Goal: Communication & Community: Share content

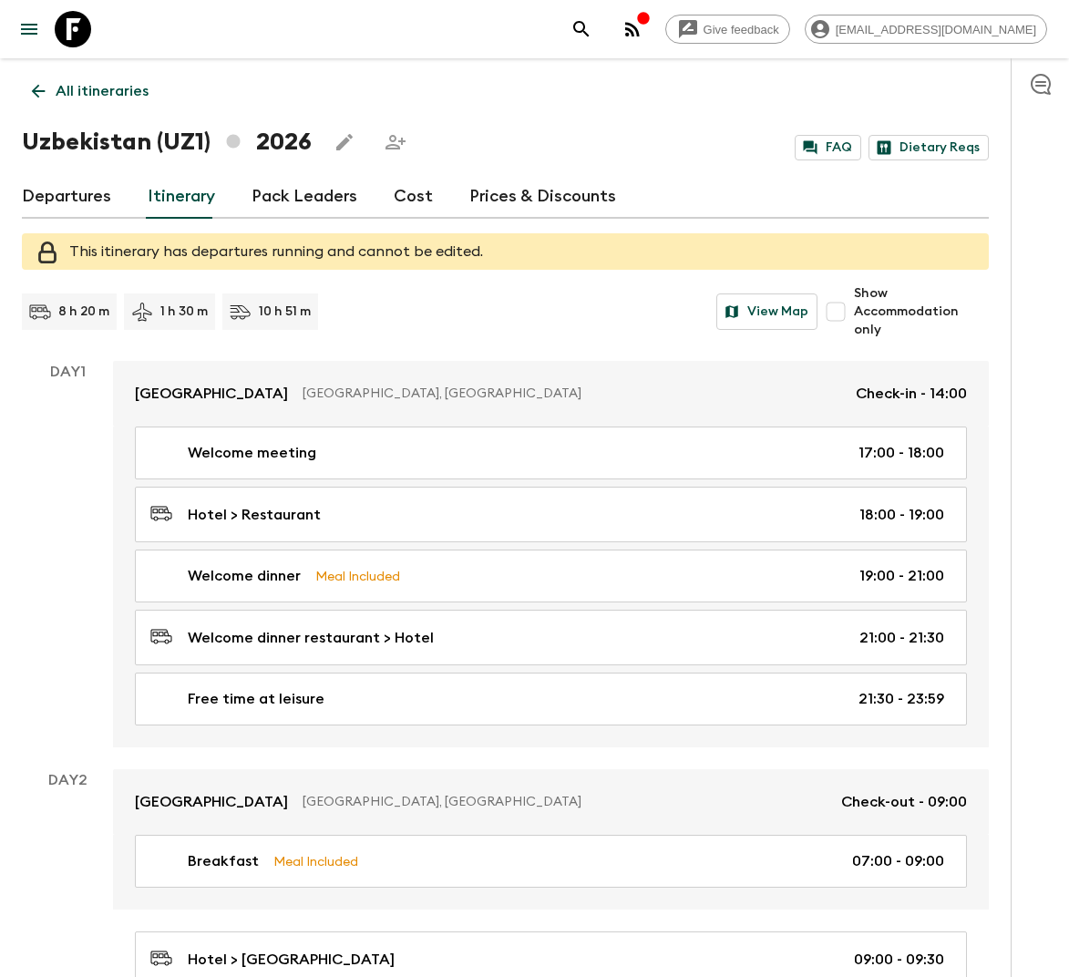
click at [86, 81] on p "All itineraries" at bounding box center [102, 91] width 93 height 22
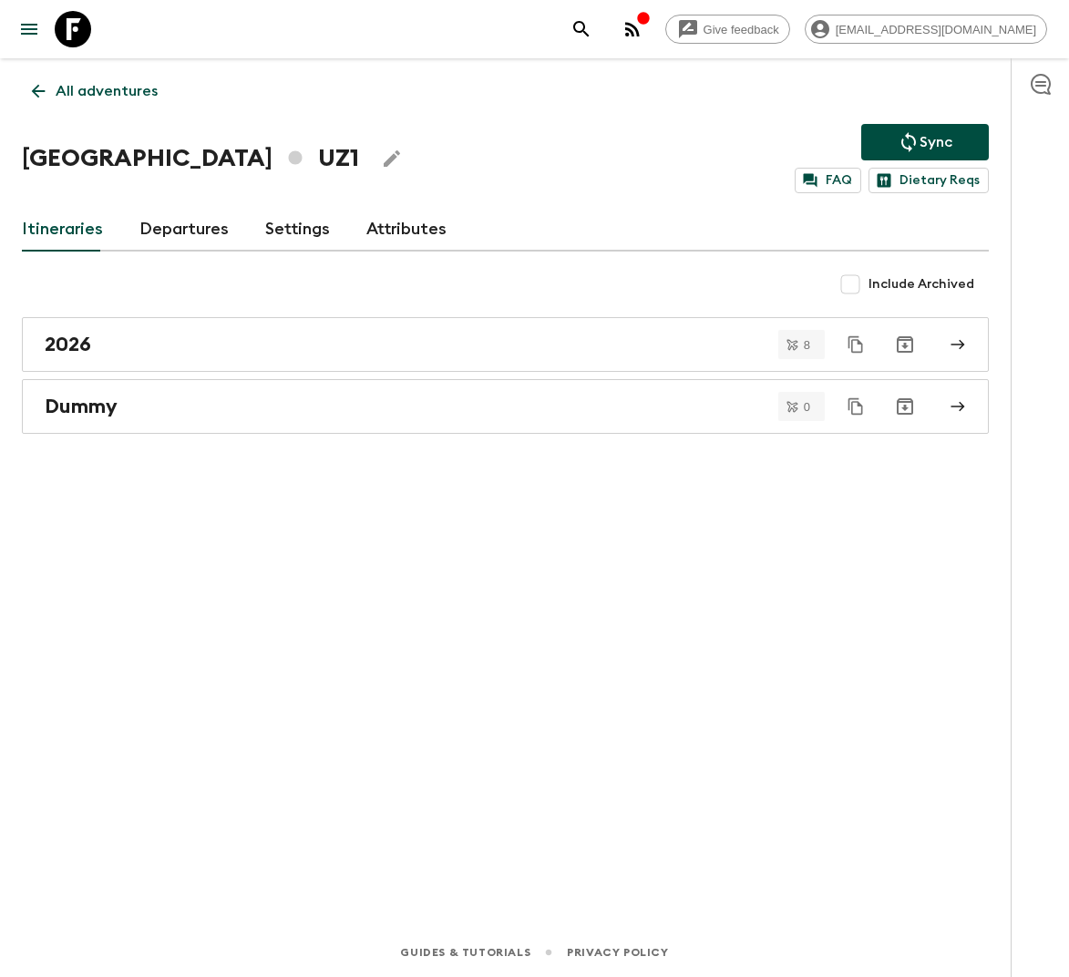
click at [86, 81] on p "All adventures" at bounding box center [107, 91] width 102 height 22
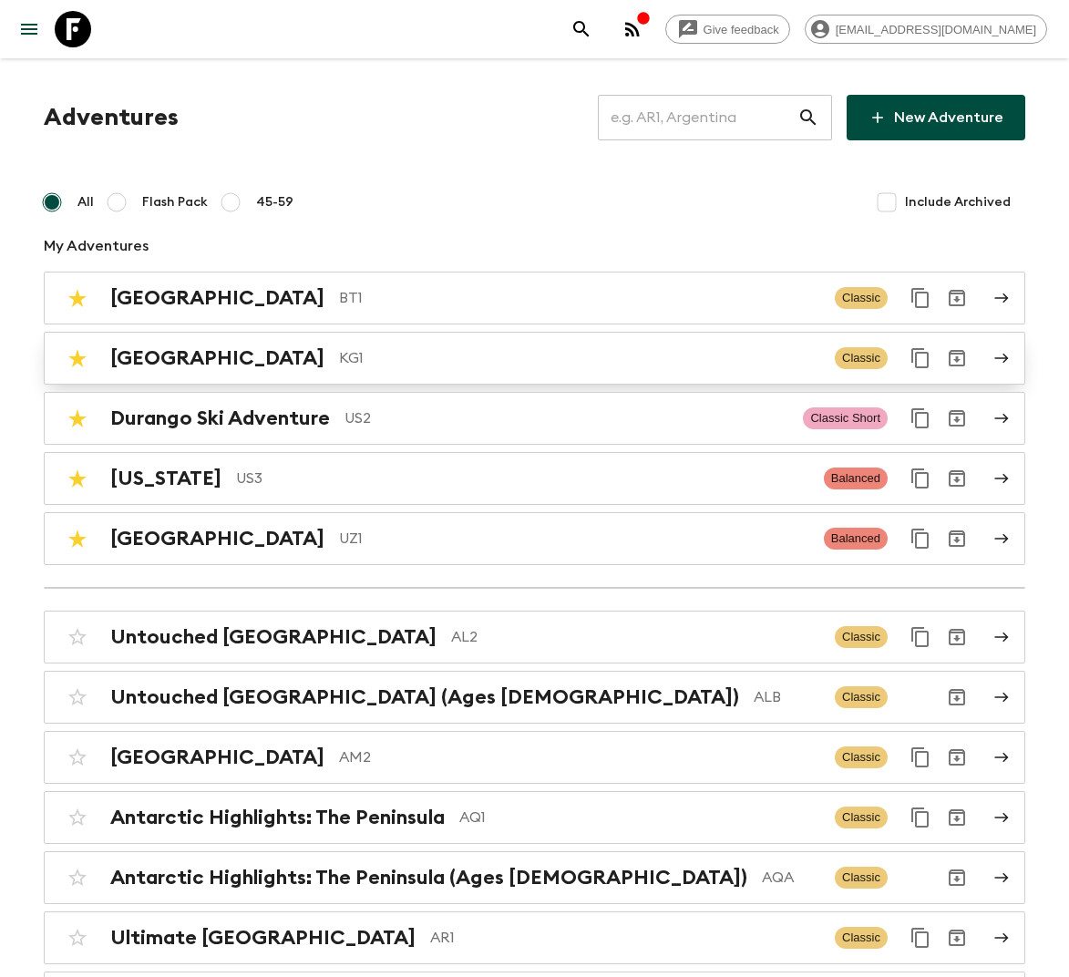
click at [234, 340] on div "Kyrgyzstan KG1 Classic" at bounding box center [499, 358] width 880 height 36
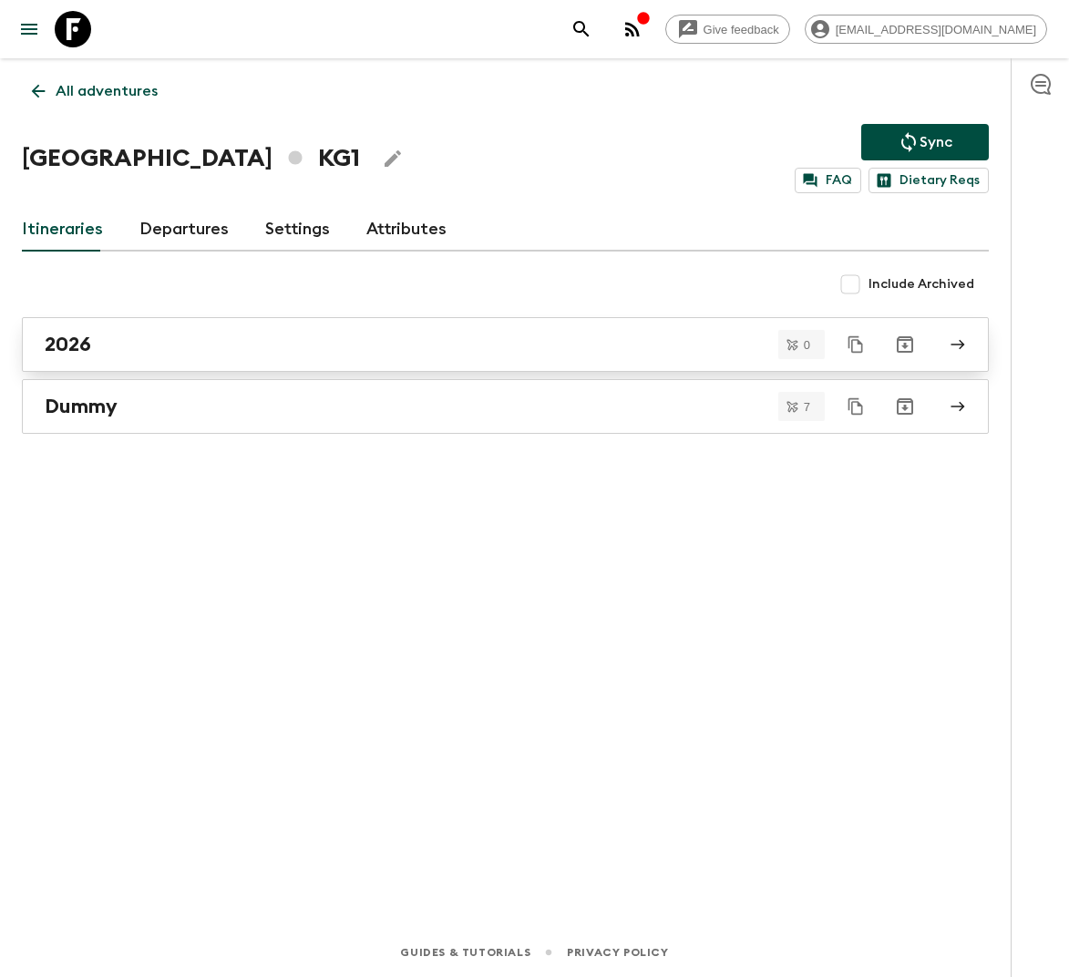
click at [276, 342] on div "2026" at bounding box center [488, 345] width 887 height 24
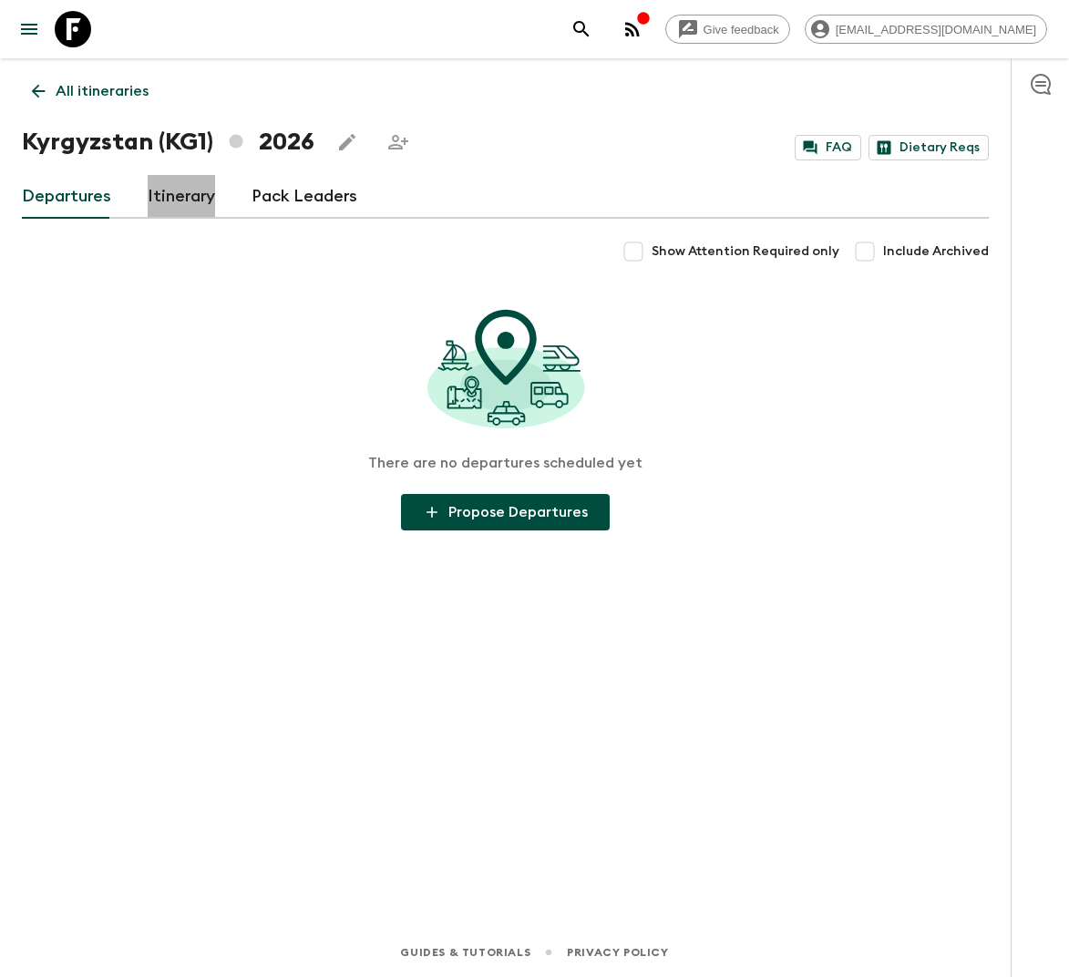
click at [169, 204] on link "Itinerary" at bounding box center [181, 197] width 67 height 44
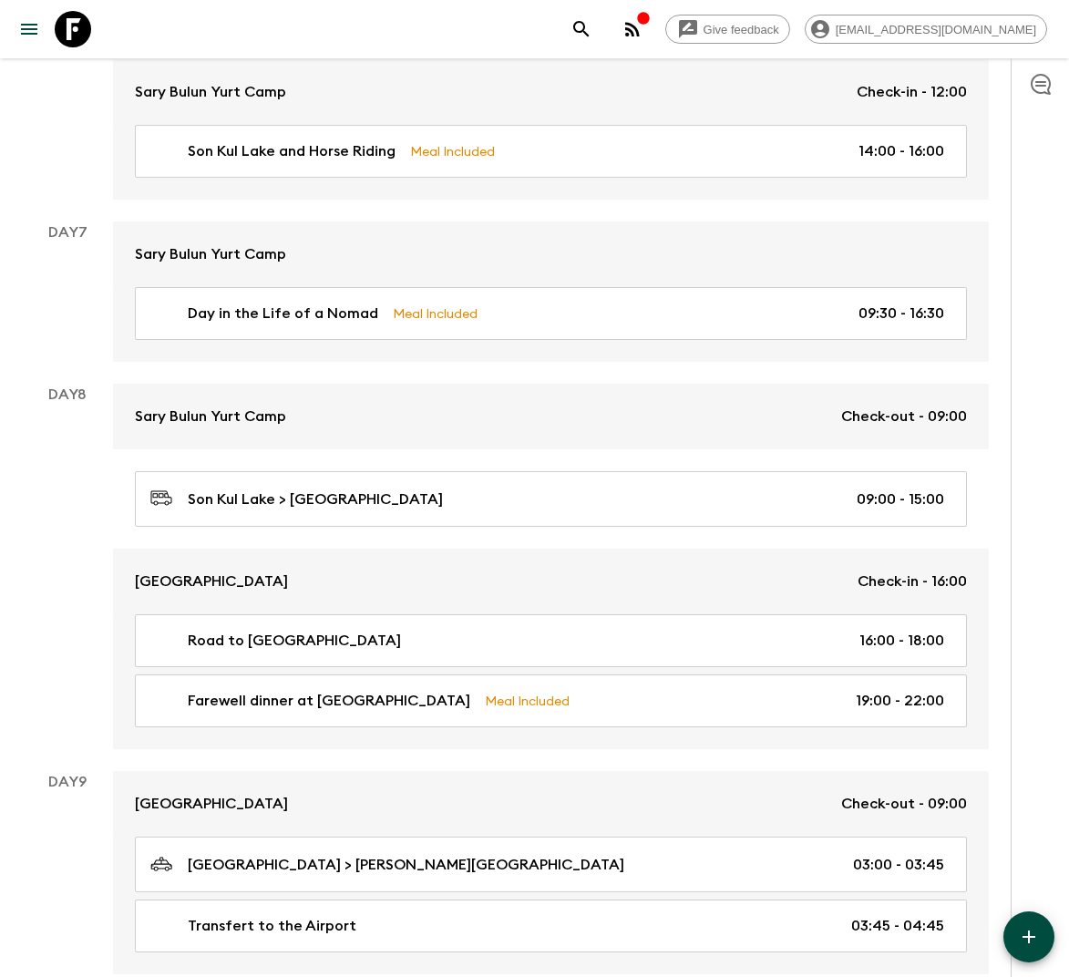
scroll to position [3674, 0]
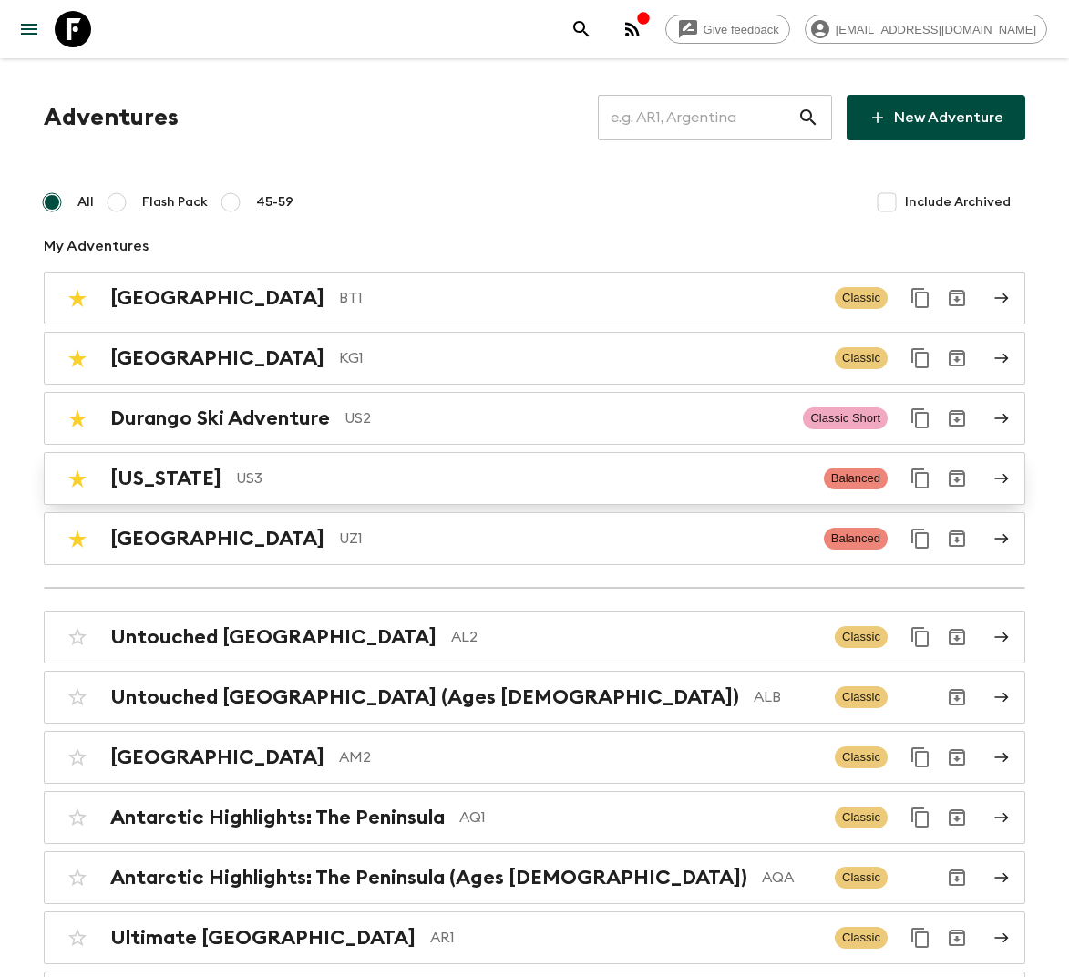
click at [273, 462] on div "Hawaii US3 Balanced" at bounding box center [499, 478] width 880 height 36
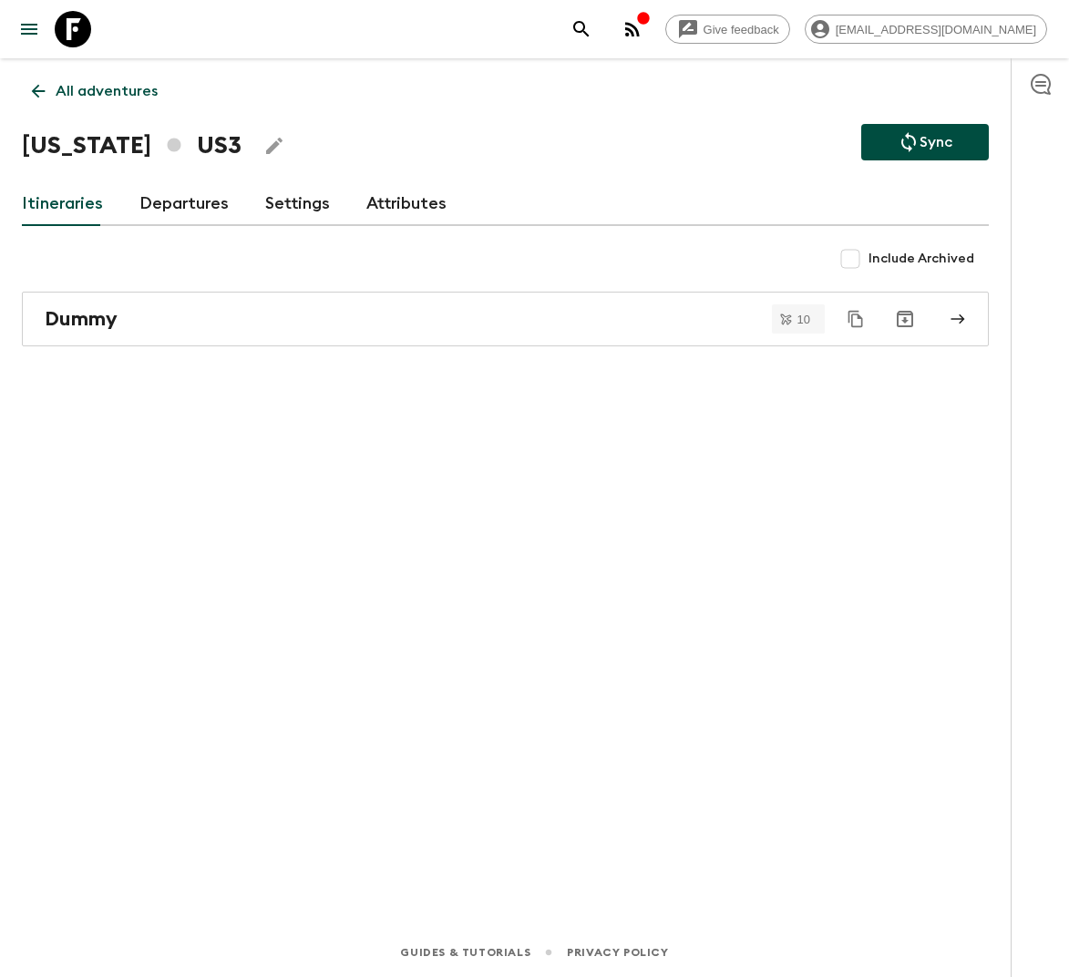
click at [266, 145] on icon "Edit Adventure Title" at bounding box center [274, 146] width 16 height 16
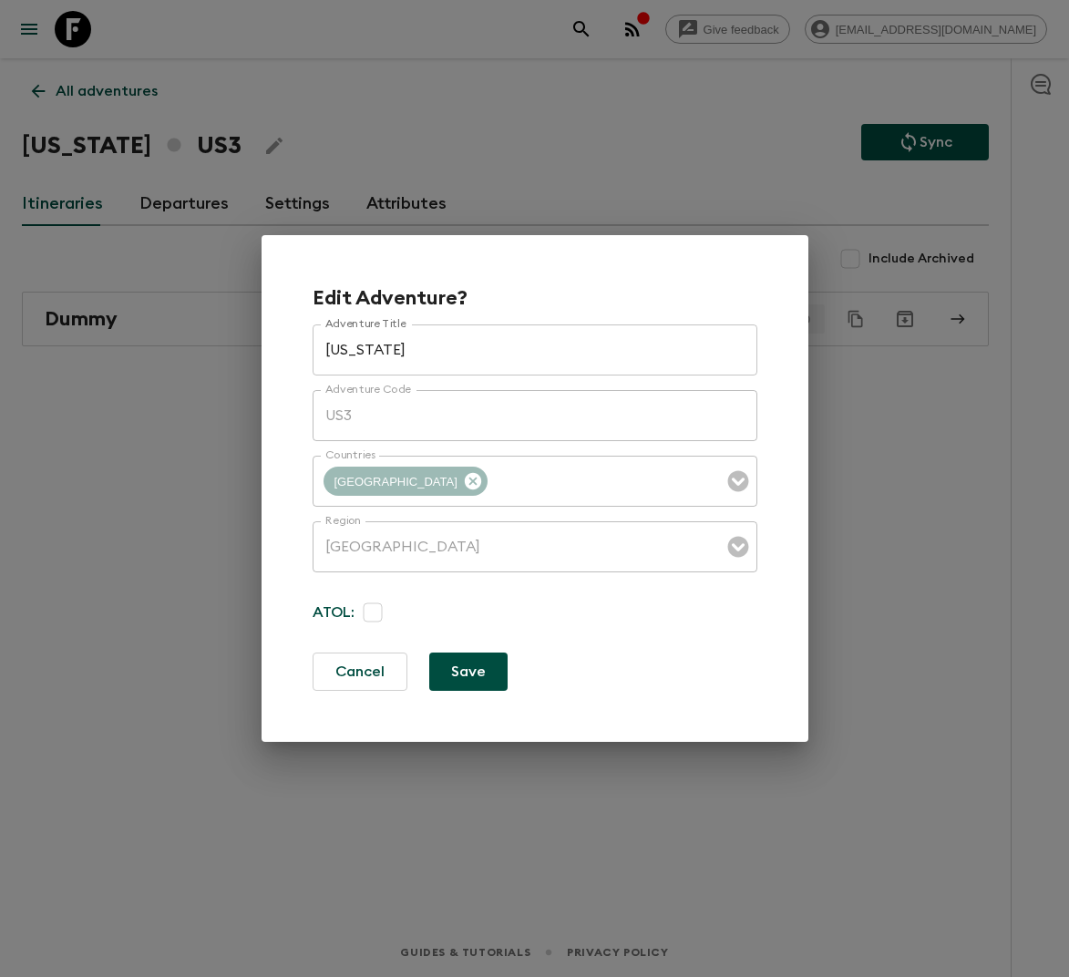
click at [191, 600] on div "Edit Adventure? Adventure Title Hawaii Adventure Title Adventure Code US3 Adven…" at bounding box center [534, 488] width 1069 height 977
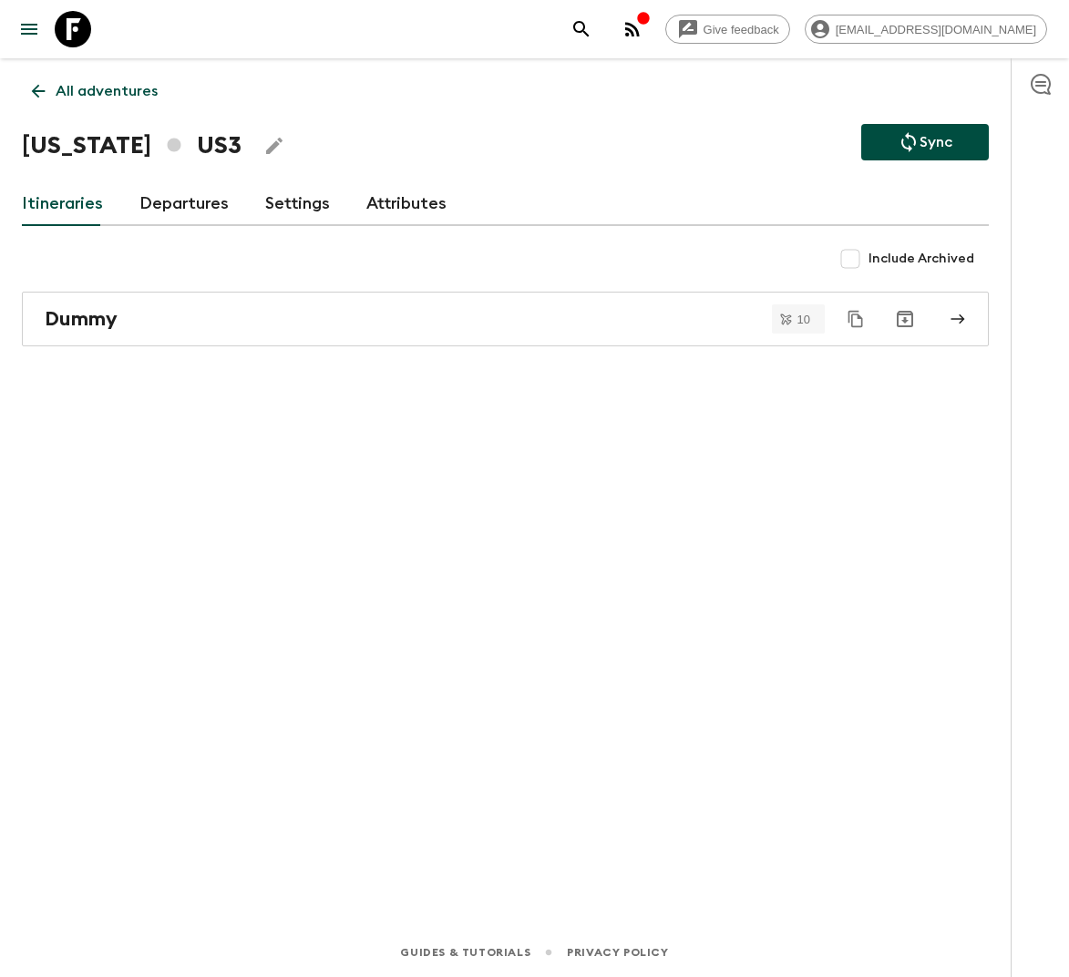
click at [120, 90] on p "All adventures" at bounding box center [107, 91] width 102 height 22
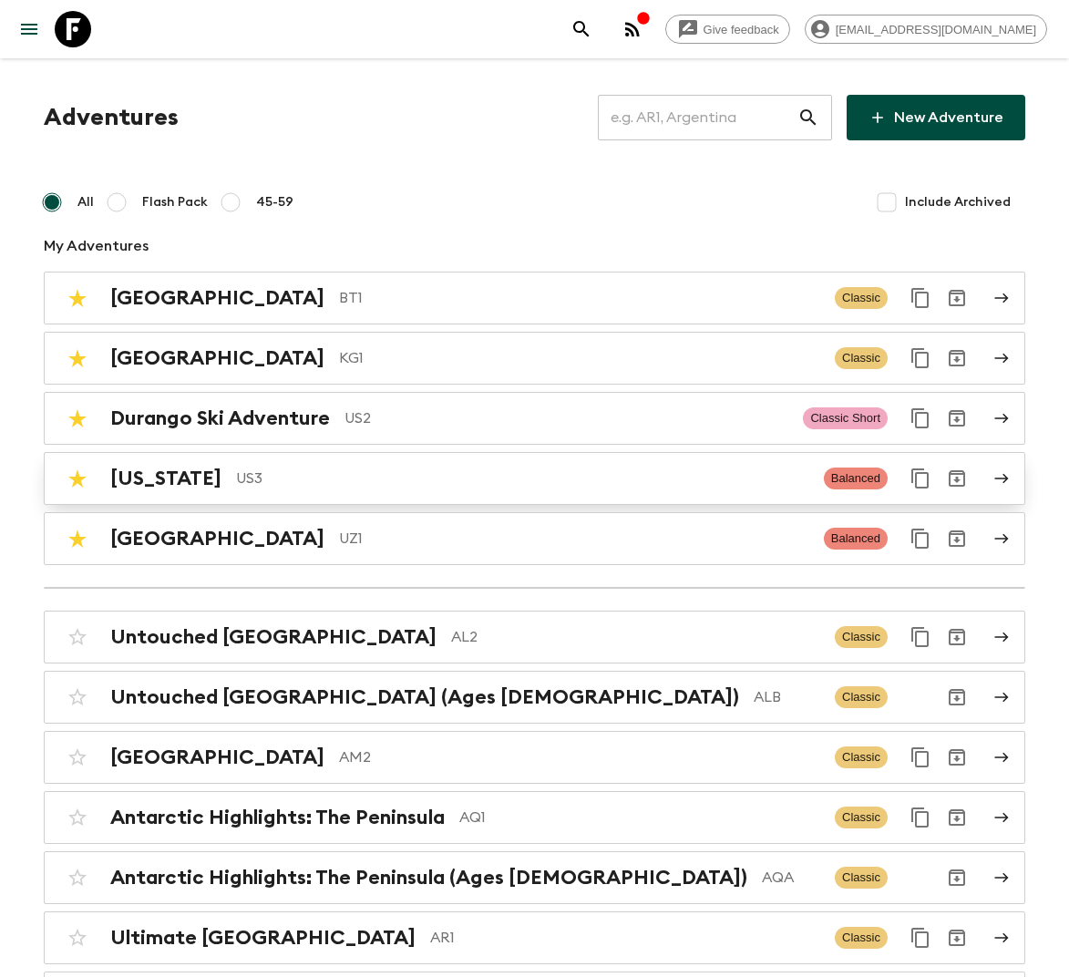
click at [335, 474] on p "US3" at bounding box center [522, 479] width 573 height 22
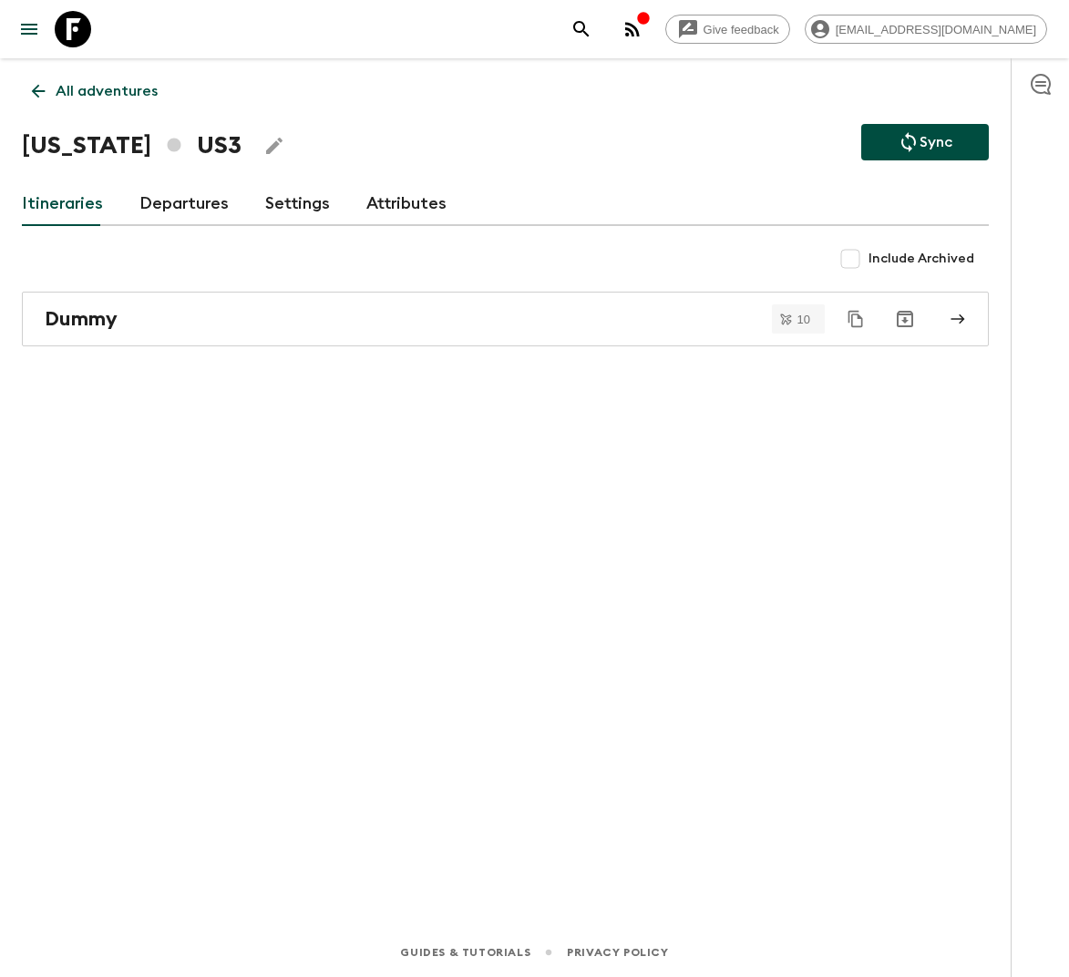
click at [170, 202] on link "Departures" at bounding box center [183, 204] width 89 height 44
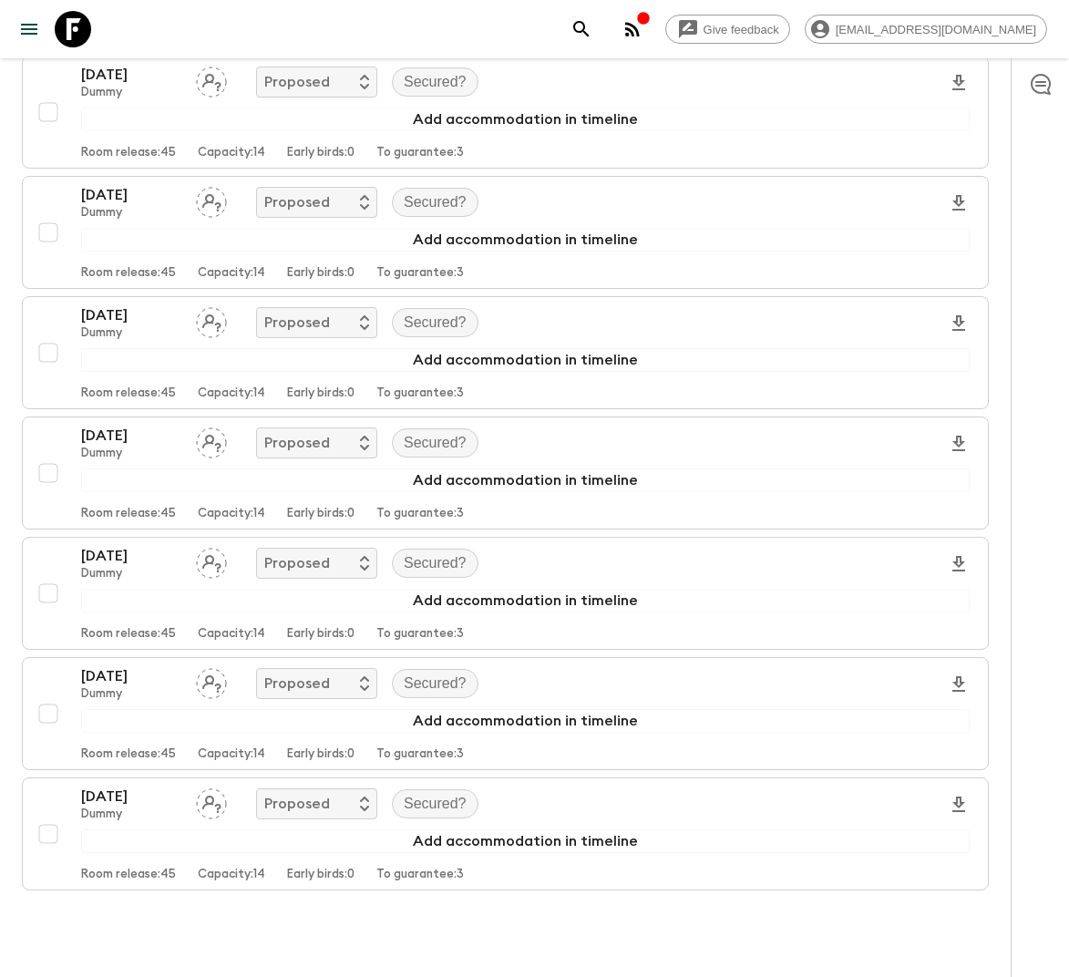
scroll to position [673, 0]
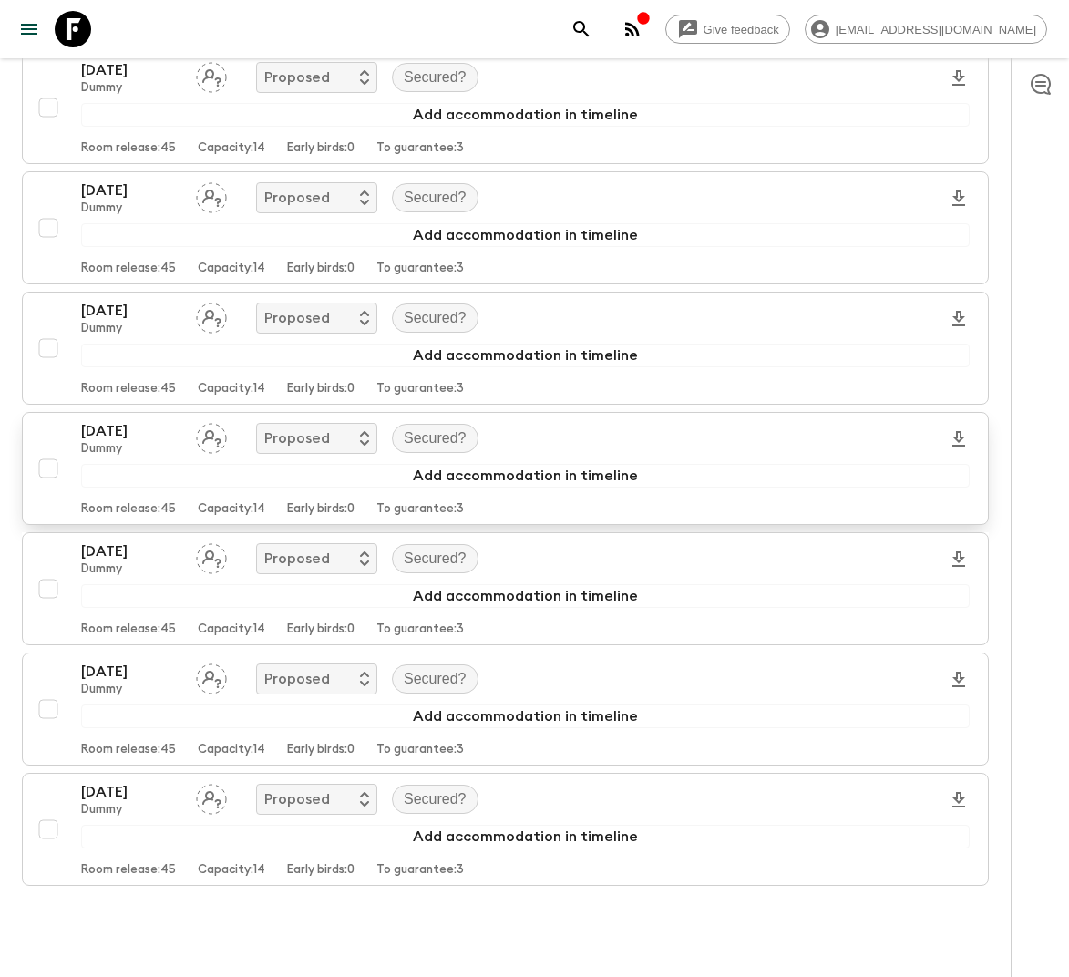
click at [49, 464] on input "checkbox" at bounding box center [48, 468] width 36 height 36
checkbox input "true"
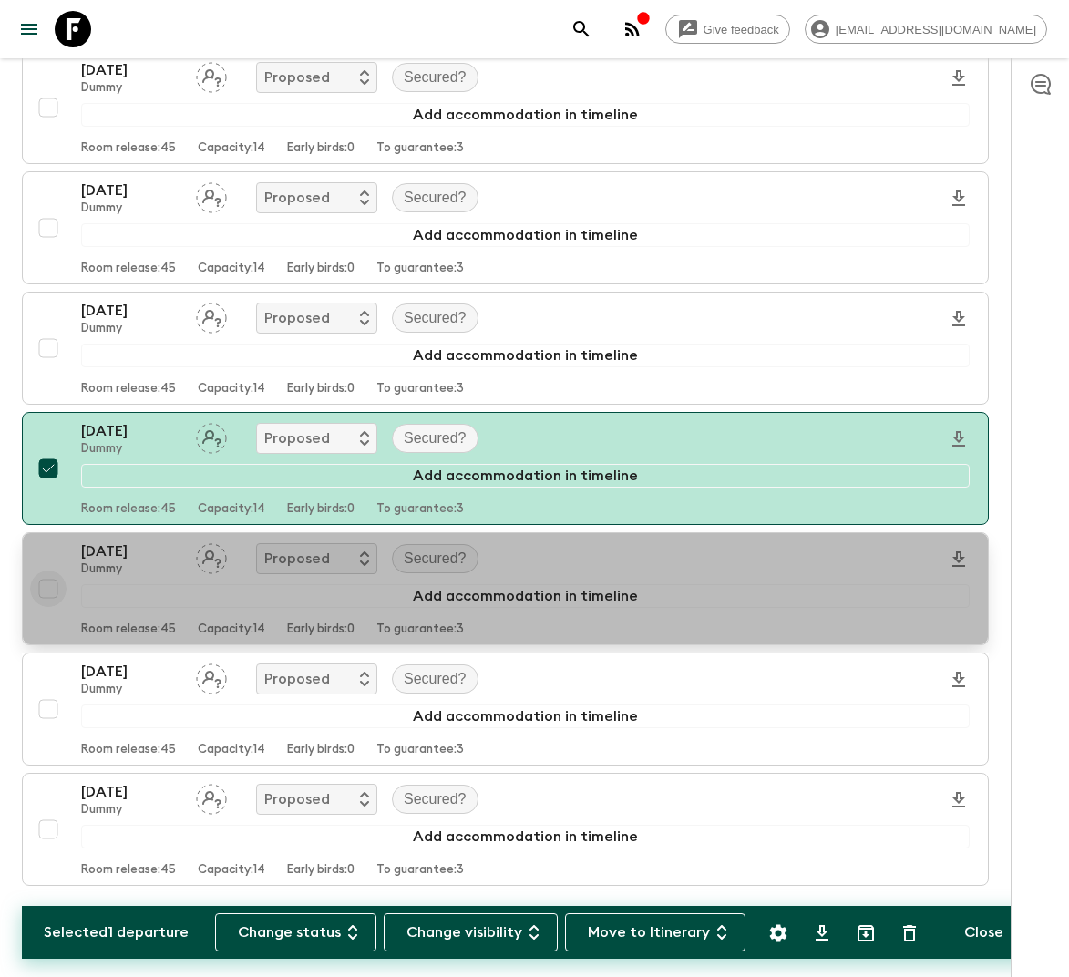
click at [49, 585] on input "checkbox" at bounding box center [48, 589] width 36 height 36
checkbox input "true"
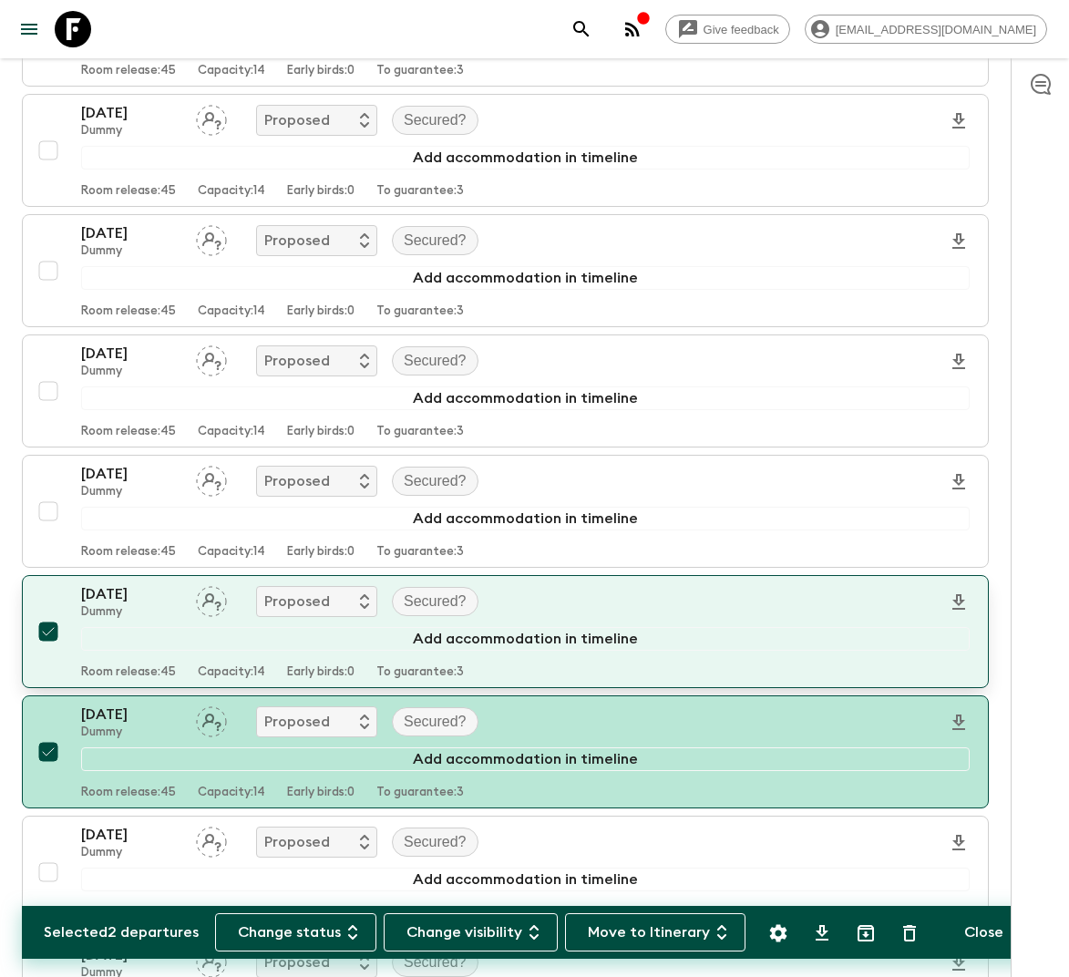
scroll to position [737, 0]
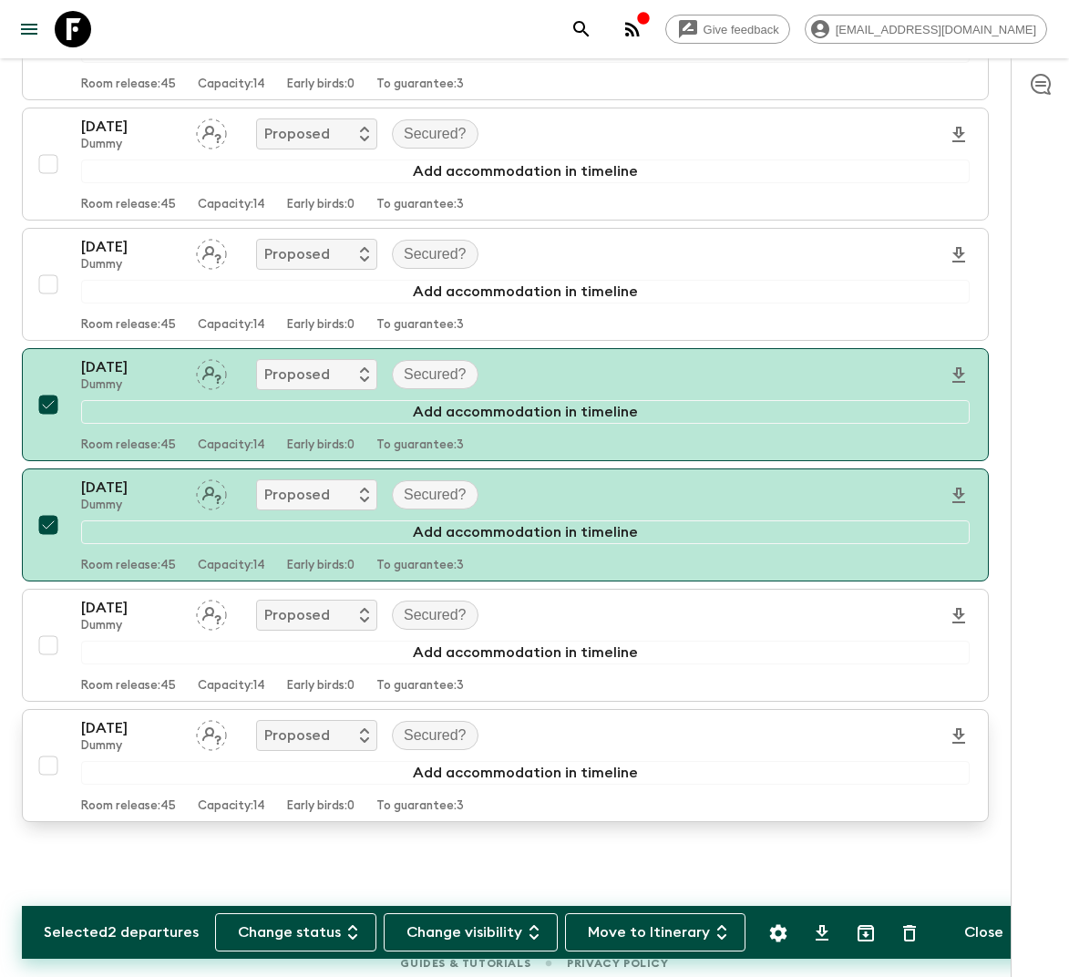
click at [50, 758] on input "checkbox" at bounding box center [48, 766] width 36 height 36
checkbox input "true"
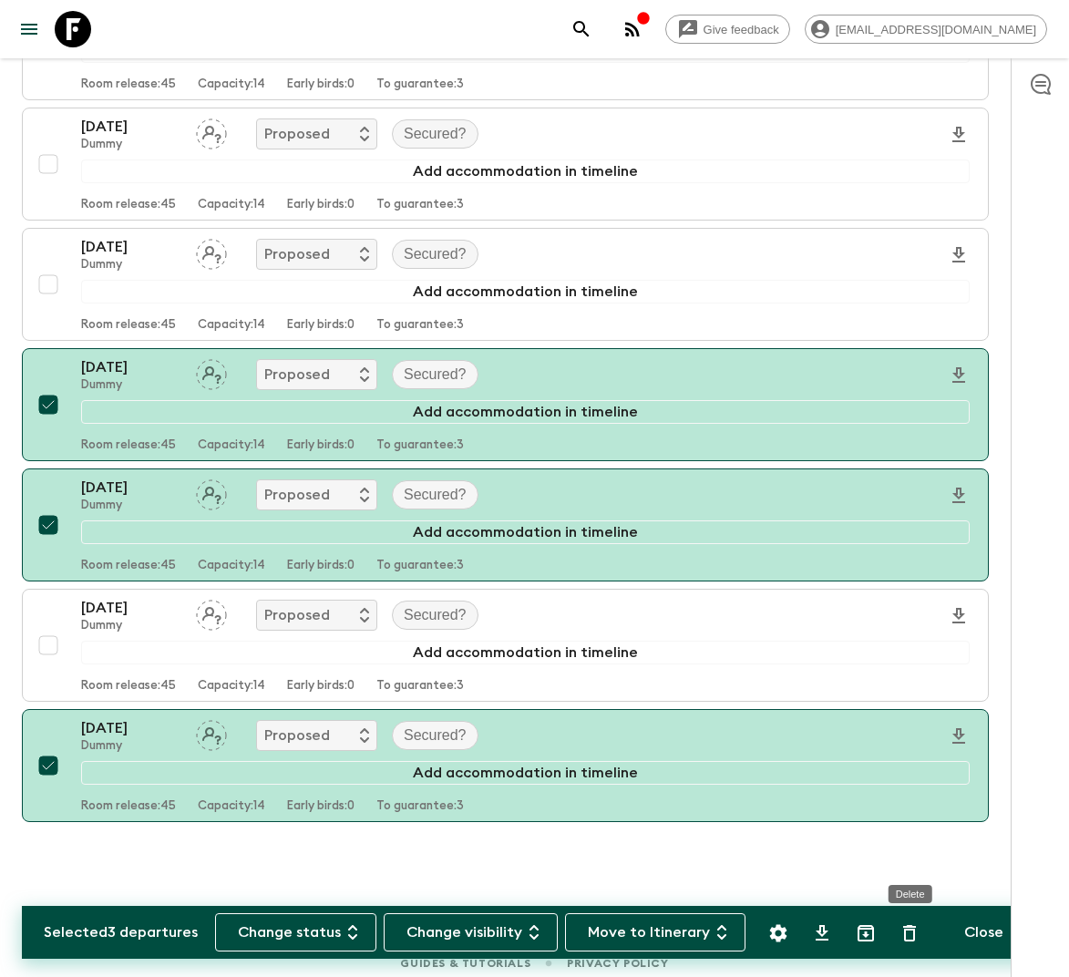
click at [913, 935] on icon "Delete" at bounding box center [910, 934] width 22 height 22
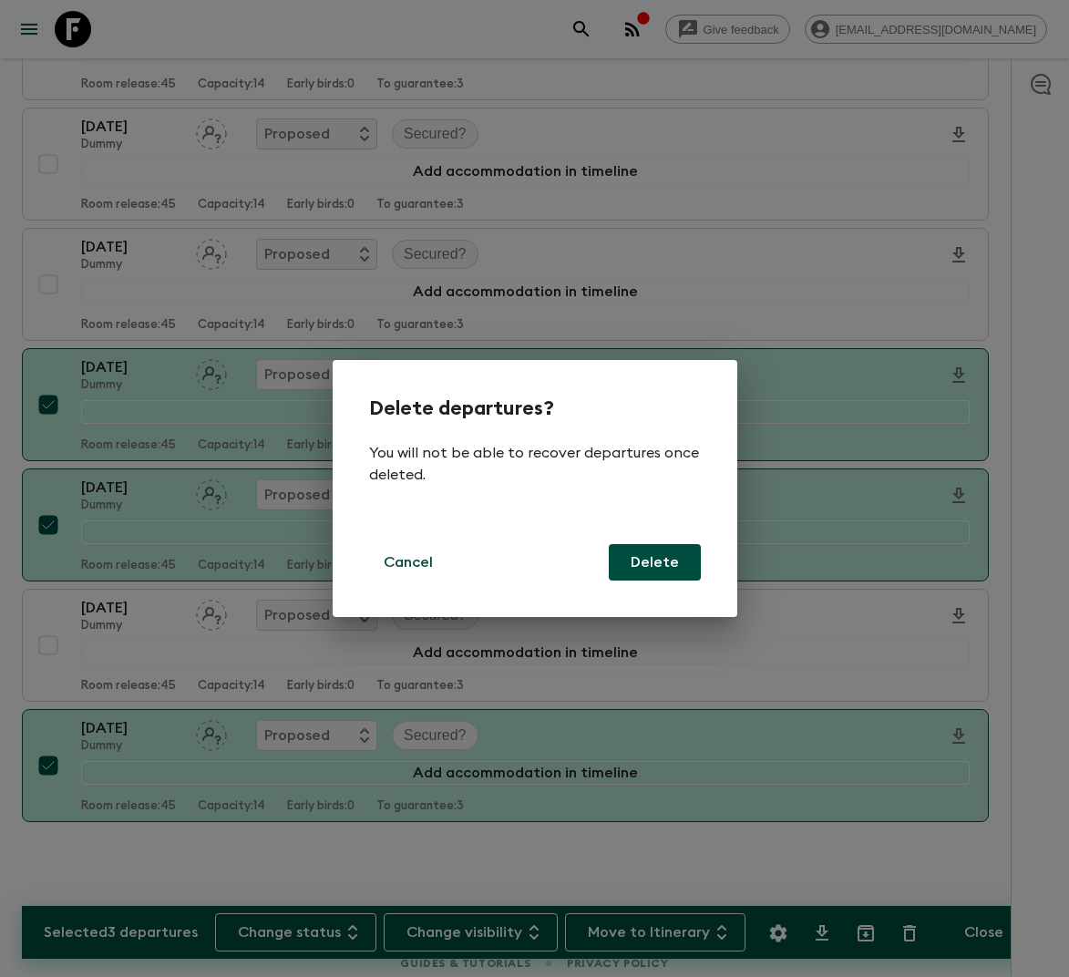
click at [656, 567] on button "Delete" at bounding box center [655, 562] width 92 height 36
checkbox input "false"
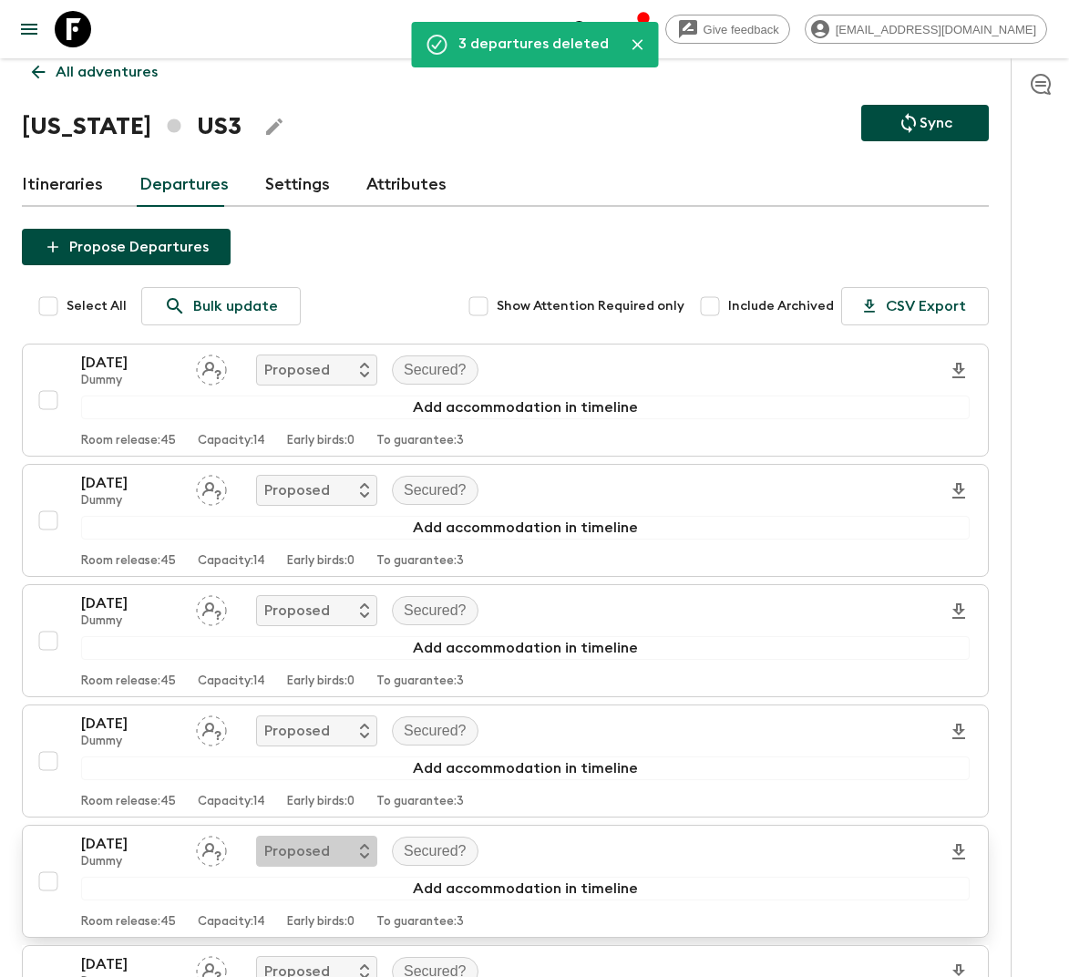
scroll to position [0, 0]
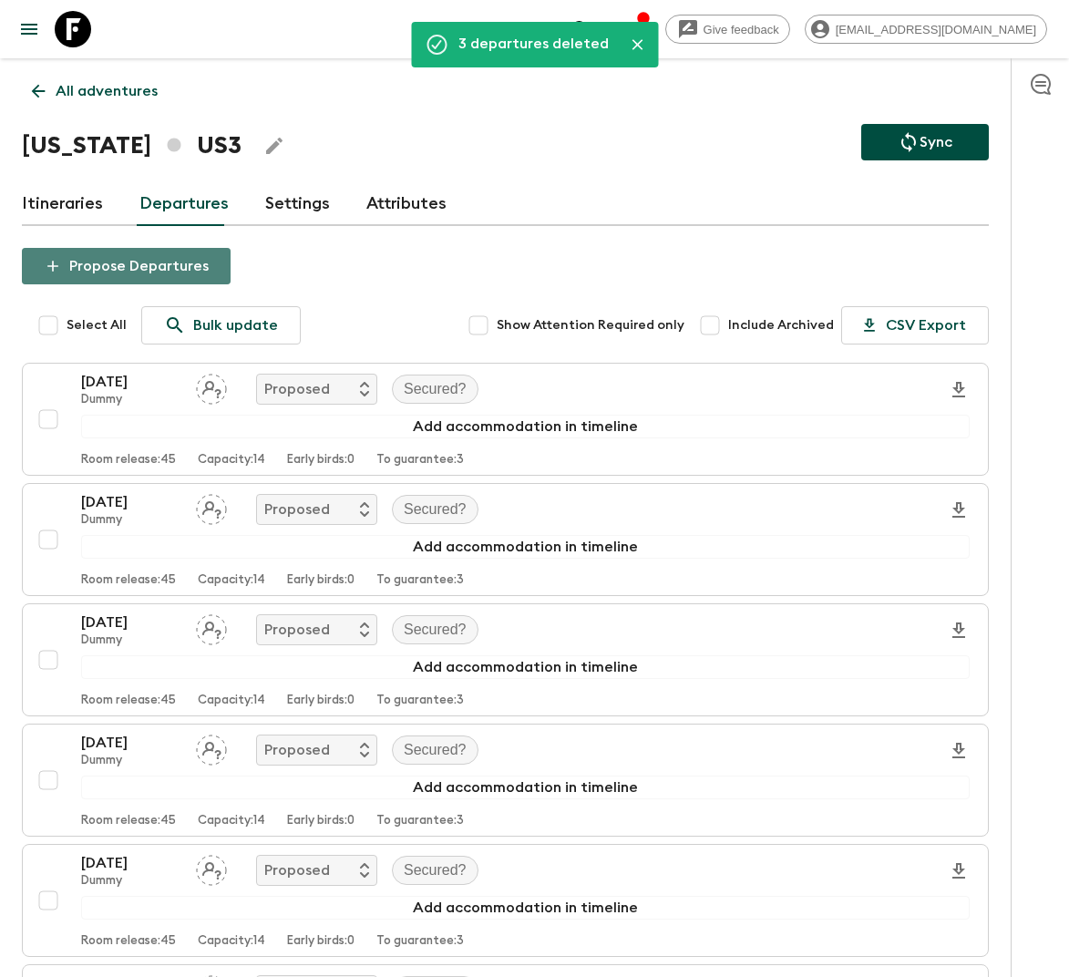
click at [155, 270] on button "Propose Departures" at bounding box center [126, 266] width 209 height 36
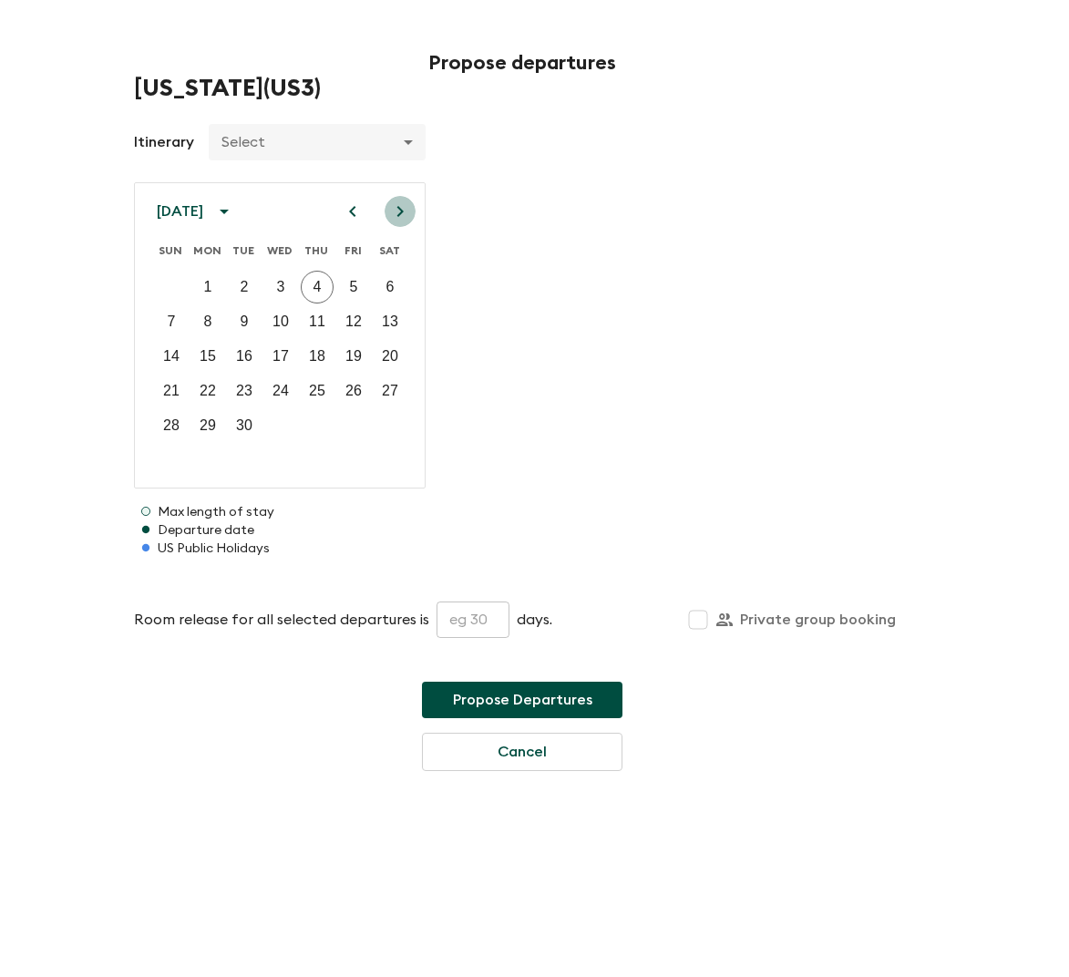
click at [401, 205] on icon "Next month" at bounding box center [400, 212] width 22 height 22
click at [395, 210] on icon "Next month" at bounding box center [400, 212] width 22 height 22
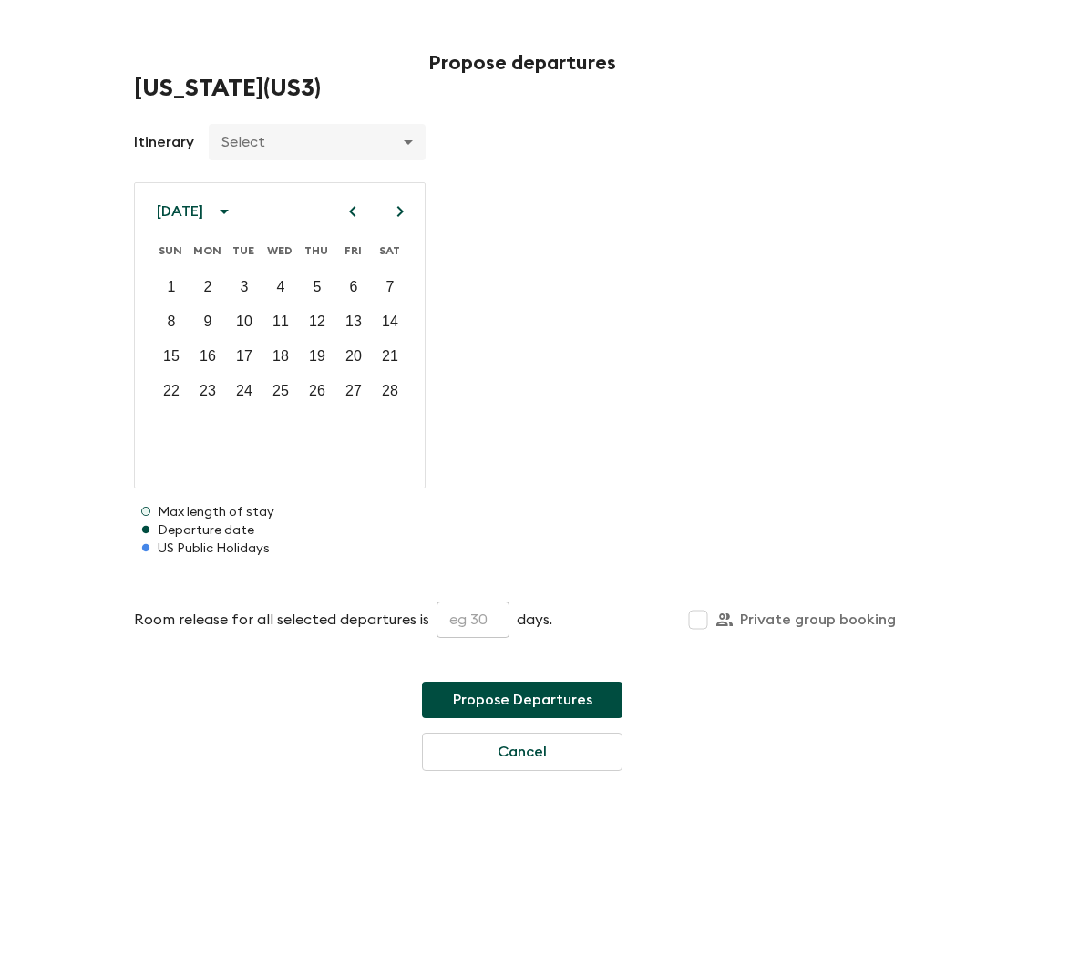
click at [395, 210] on icon "Next month" at bounding box center [400, 212] width 22 height 22
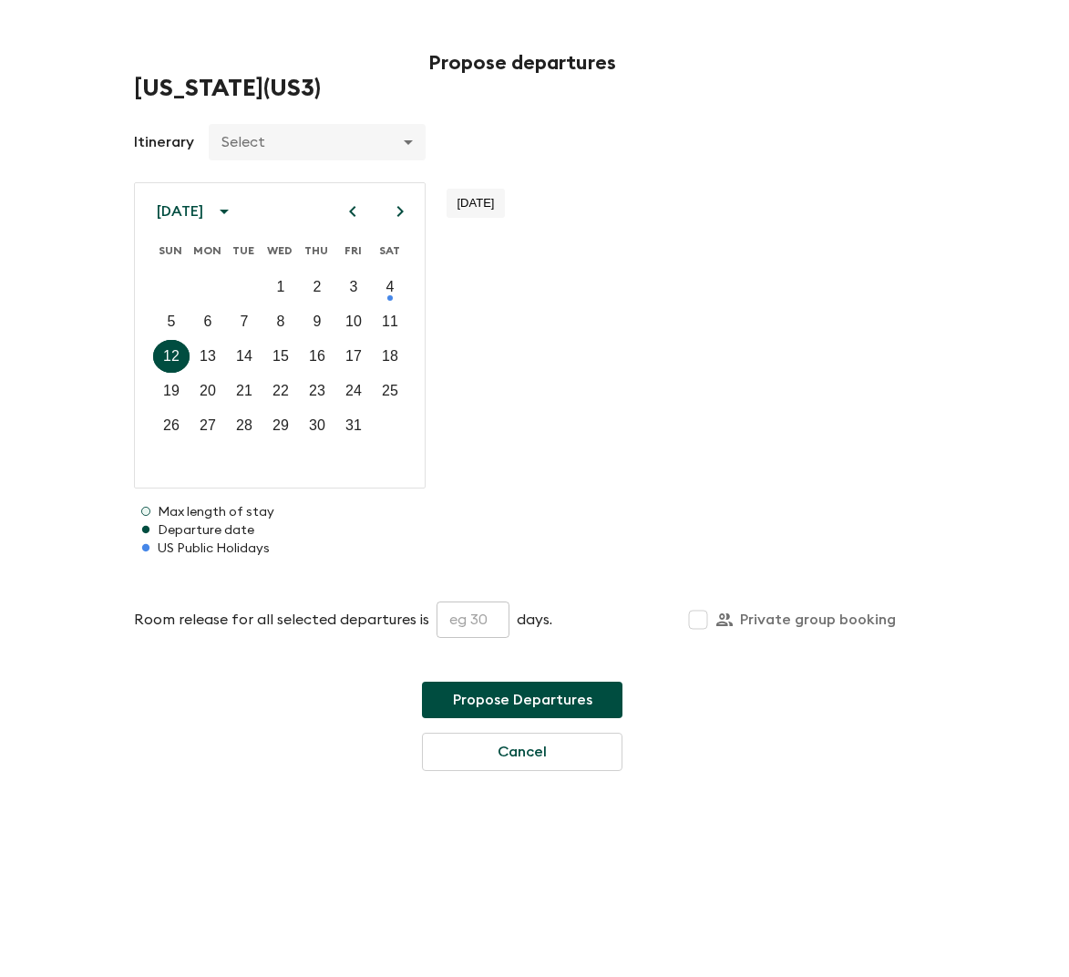
click at [395, 210] on icon "Next month" at bounding box center [400, 212] width 22 height 22
click at [175, 393] on p "18" at bounding box center [171, 391] width 16 height 22
click at [490, 628] on input "text" at bounding box center [473, 620] width 73 height 36
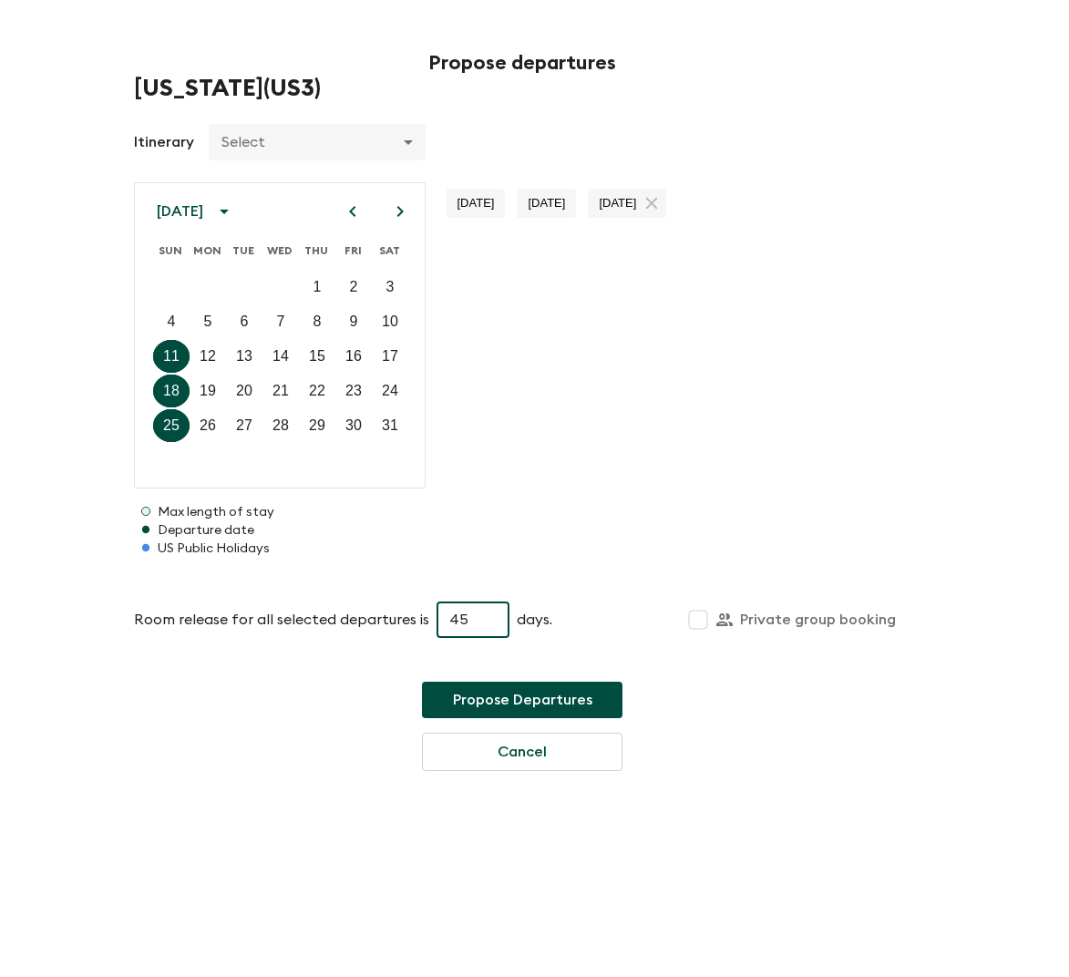
type input "45"
click at [510, 695] on button "Propose Departures" at bounding box center [522, 700] width 201 height 36
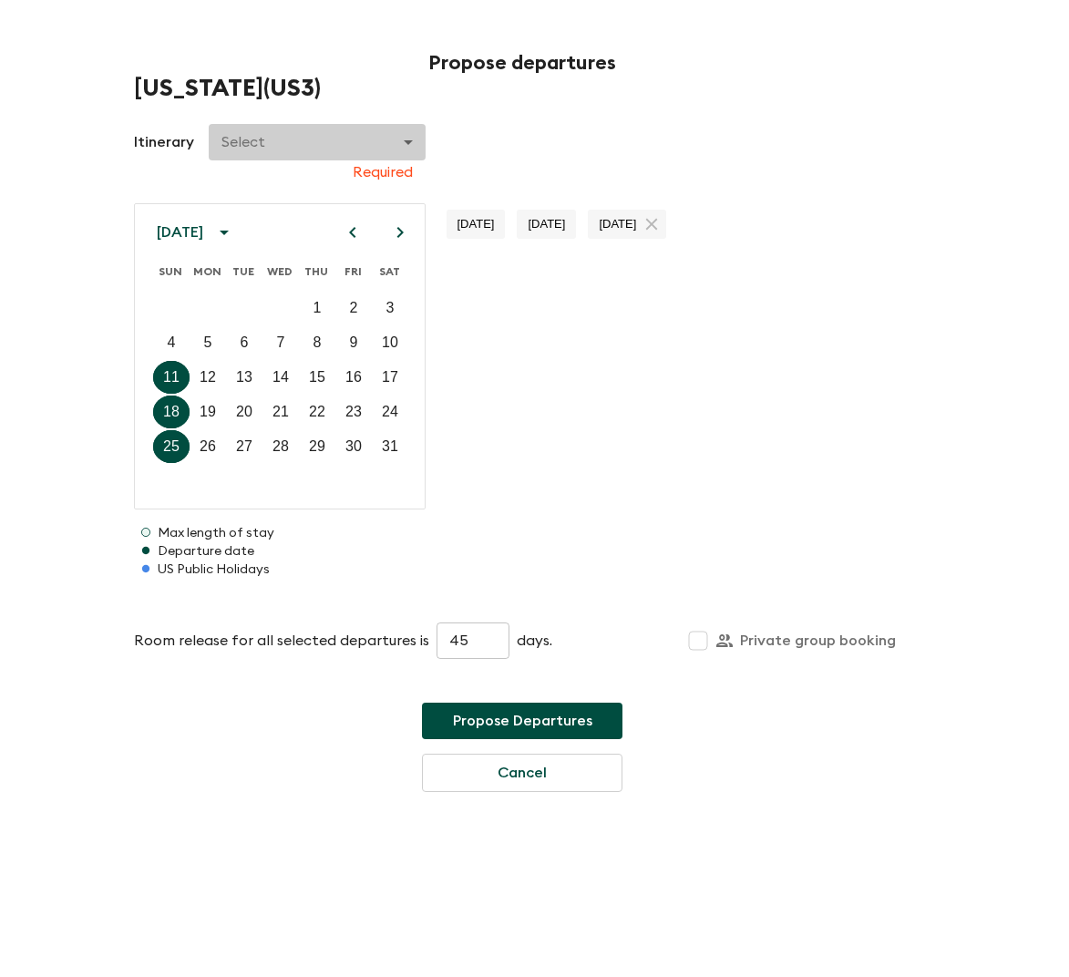
click at [376, 132] on body "Give feedback lauren.b@flashpack.com All adventures Hawaii US3 Sync Itineraries…" at bounding box center [534, 682] width 1069 height 1364
click at [312, 218] on li "Dummy" at bounding box center [317, 215] width 218 height 29
type input "f5af89ee-f2bd-4111-94cc-ec023ba4f454"
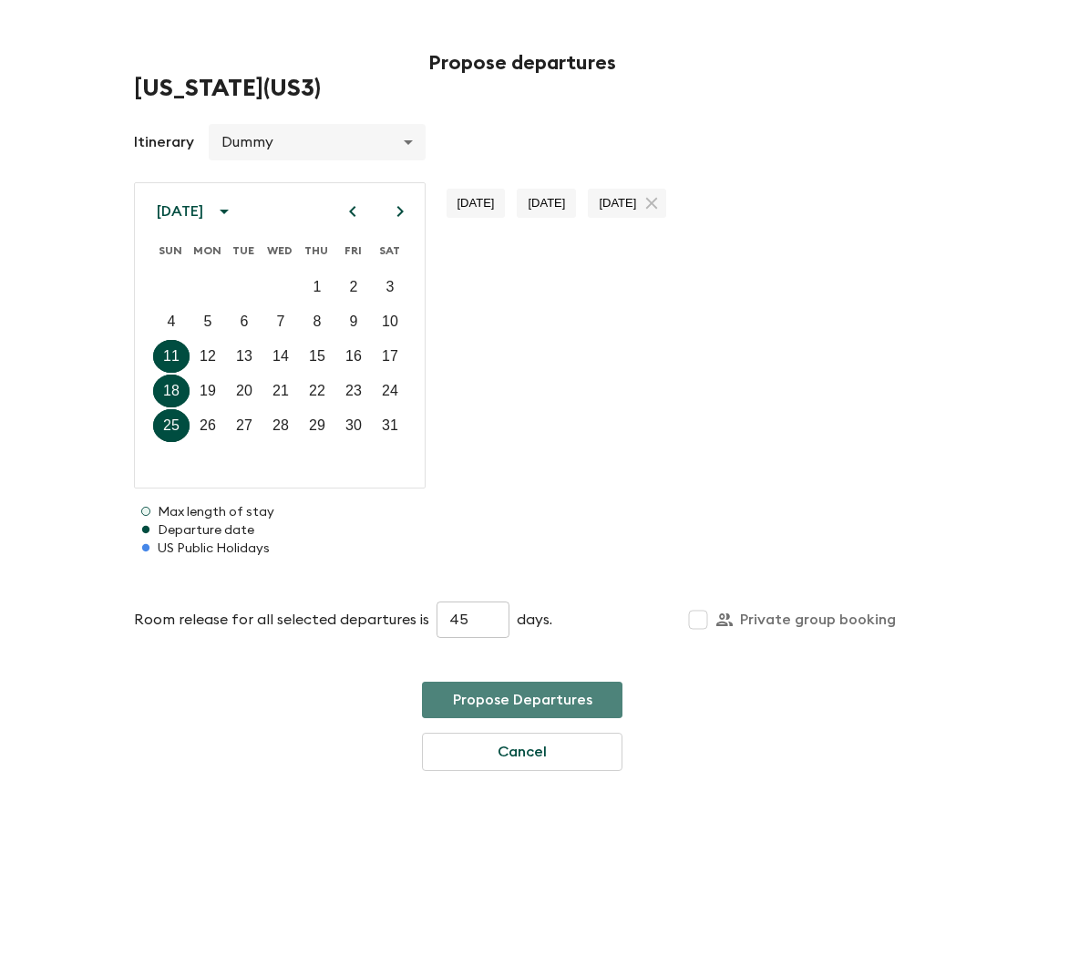
click at [525, 692] on button "Propose Departures" at bounding box center [522, 700] width 201 height 36
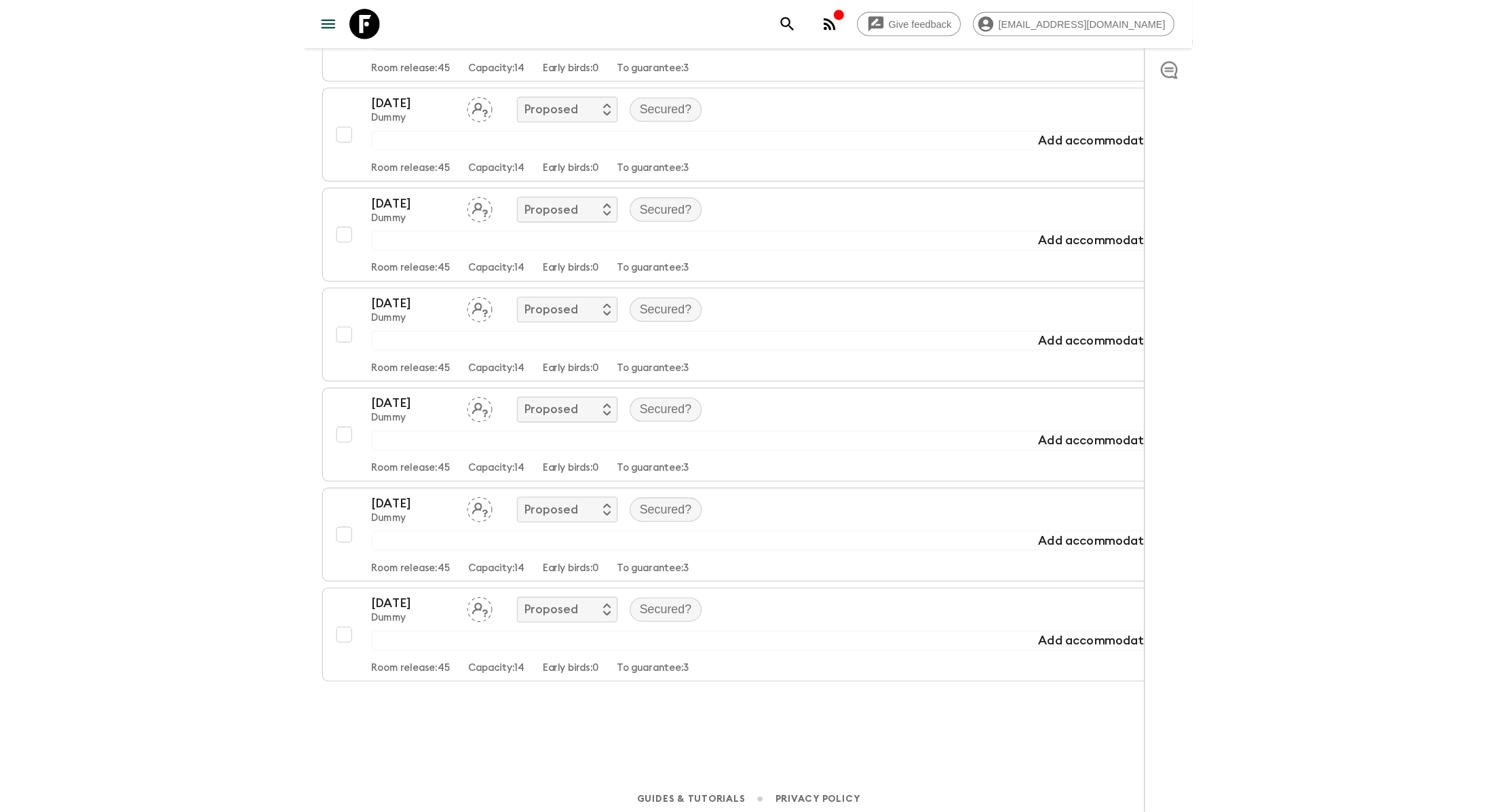
scroll to position [287, 0]
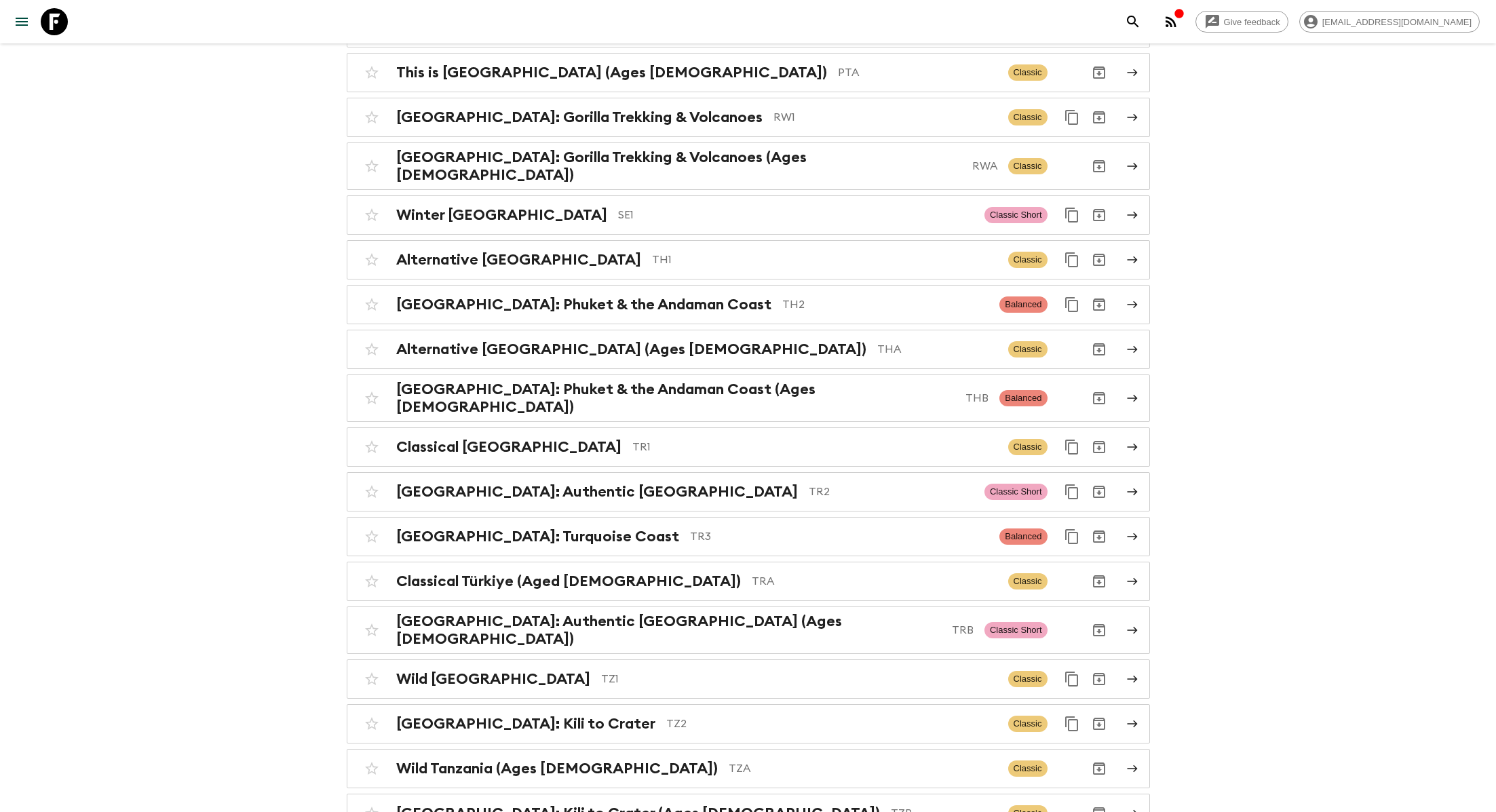
scroll to position [5255, 0]
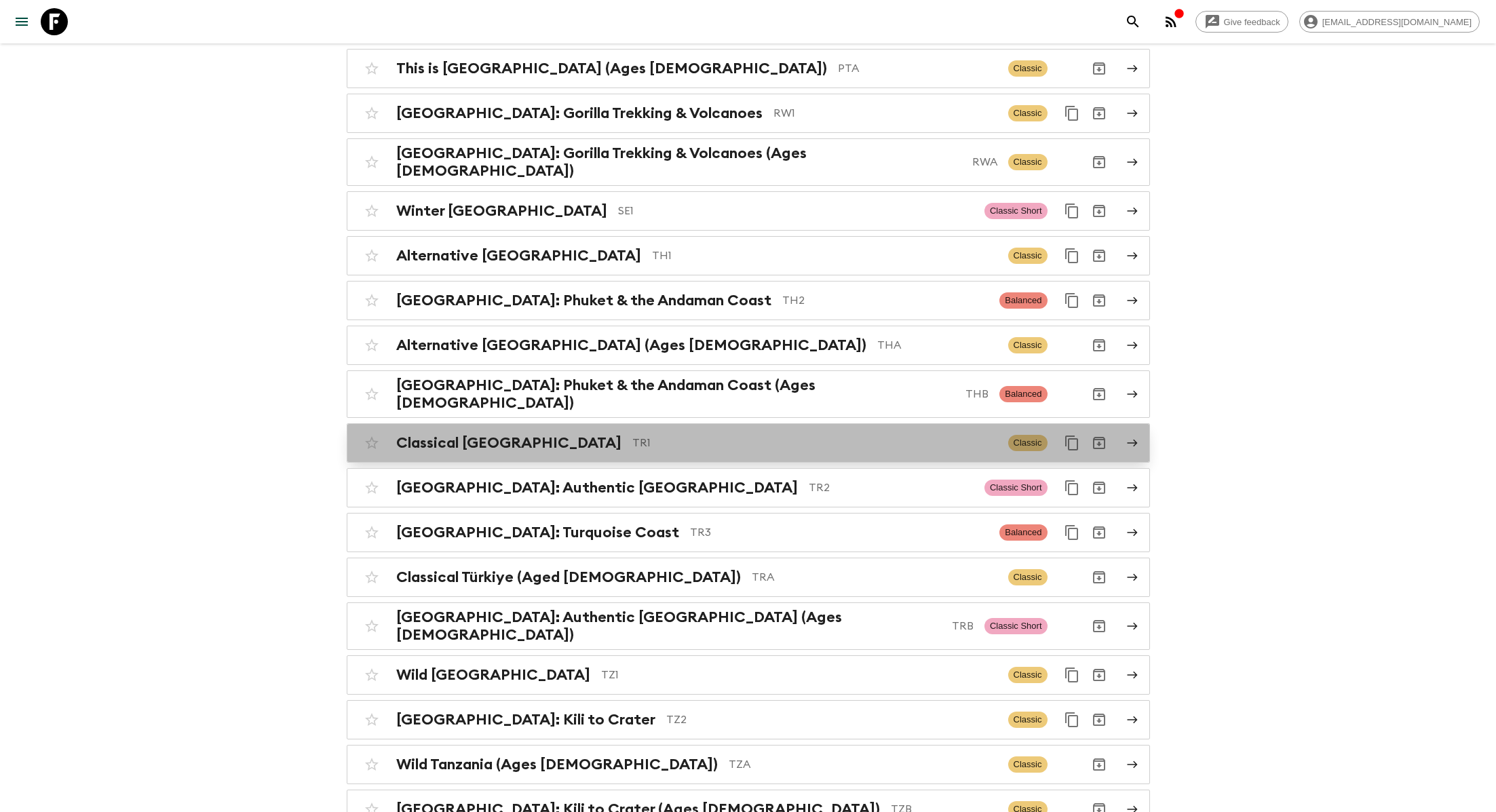
click at [633, 435] on p "TR1" at bounding box center [815, 443] width 365 height 16
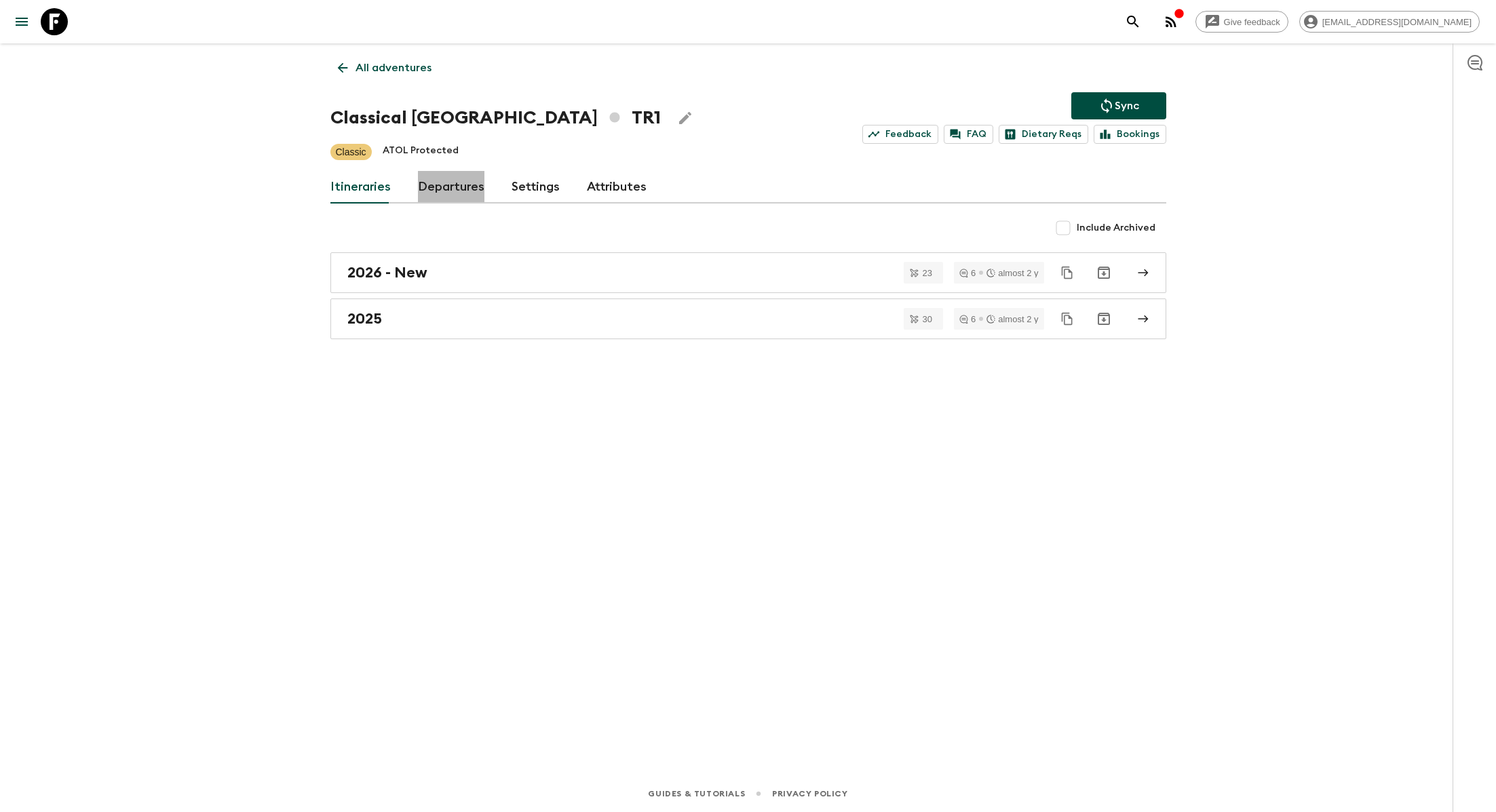
click at [450, 190] on link "Departures" at bounding box center [451, 188] width 66 height 33
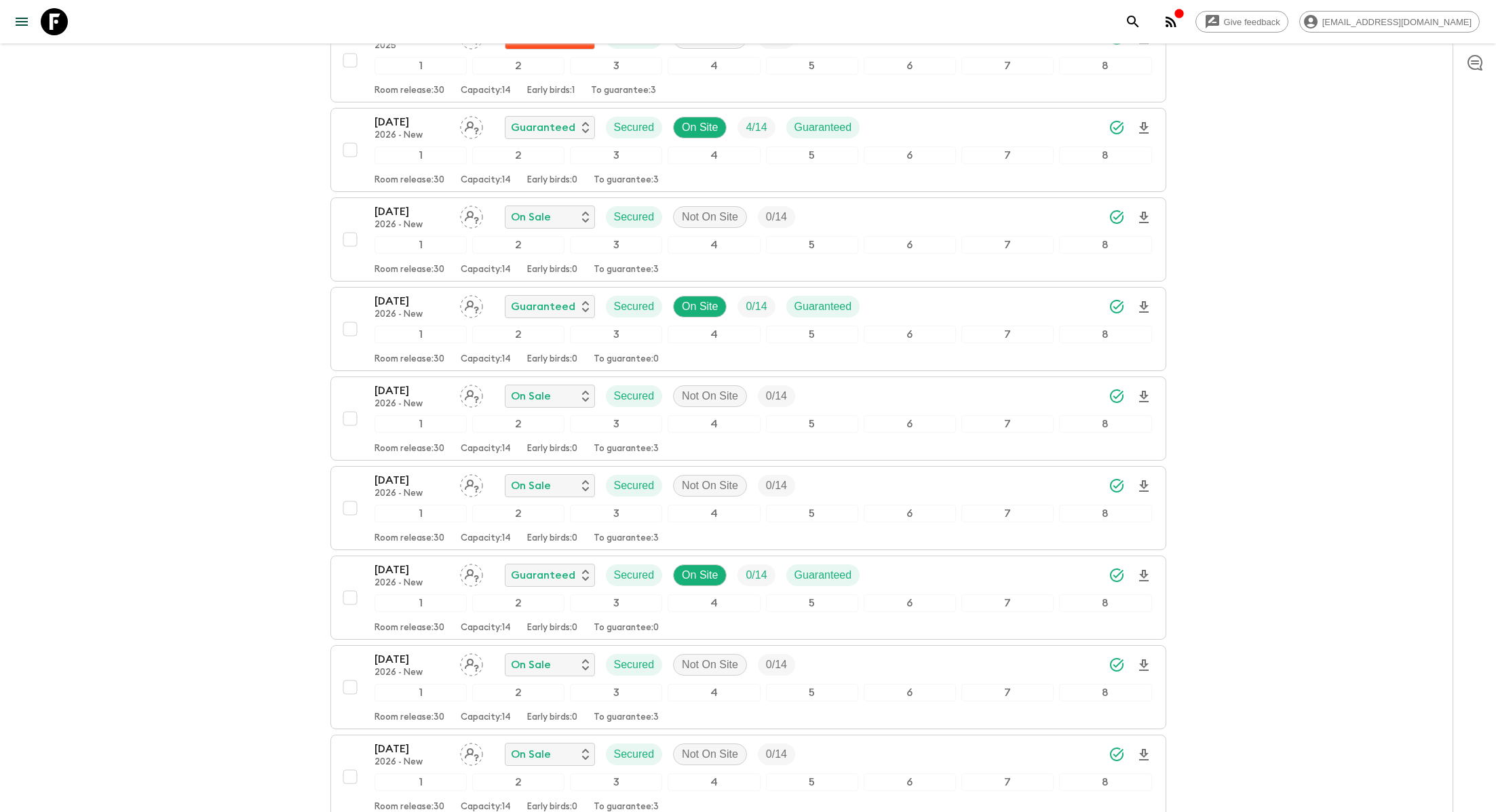
scroll to position [4203, 0]
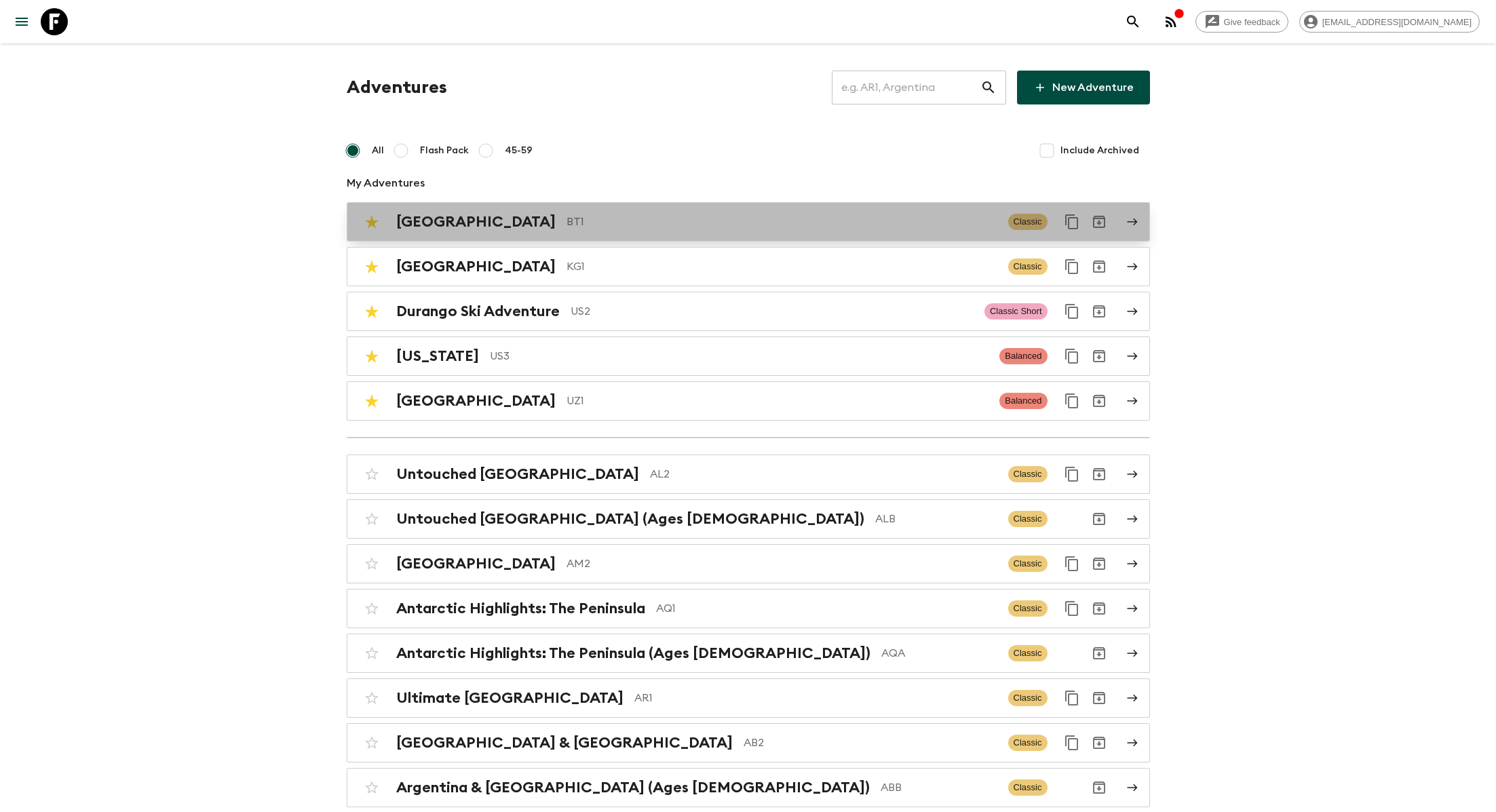
click at [566, 216] on p "BT1" at bounding box center [781, 222] width 431 height 16
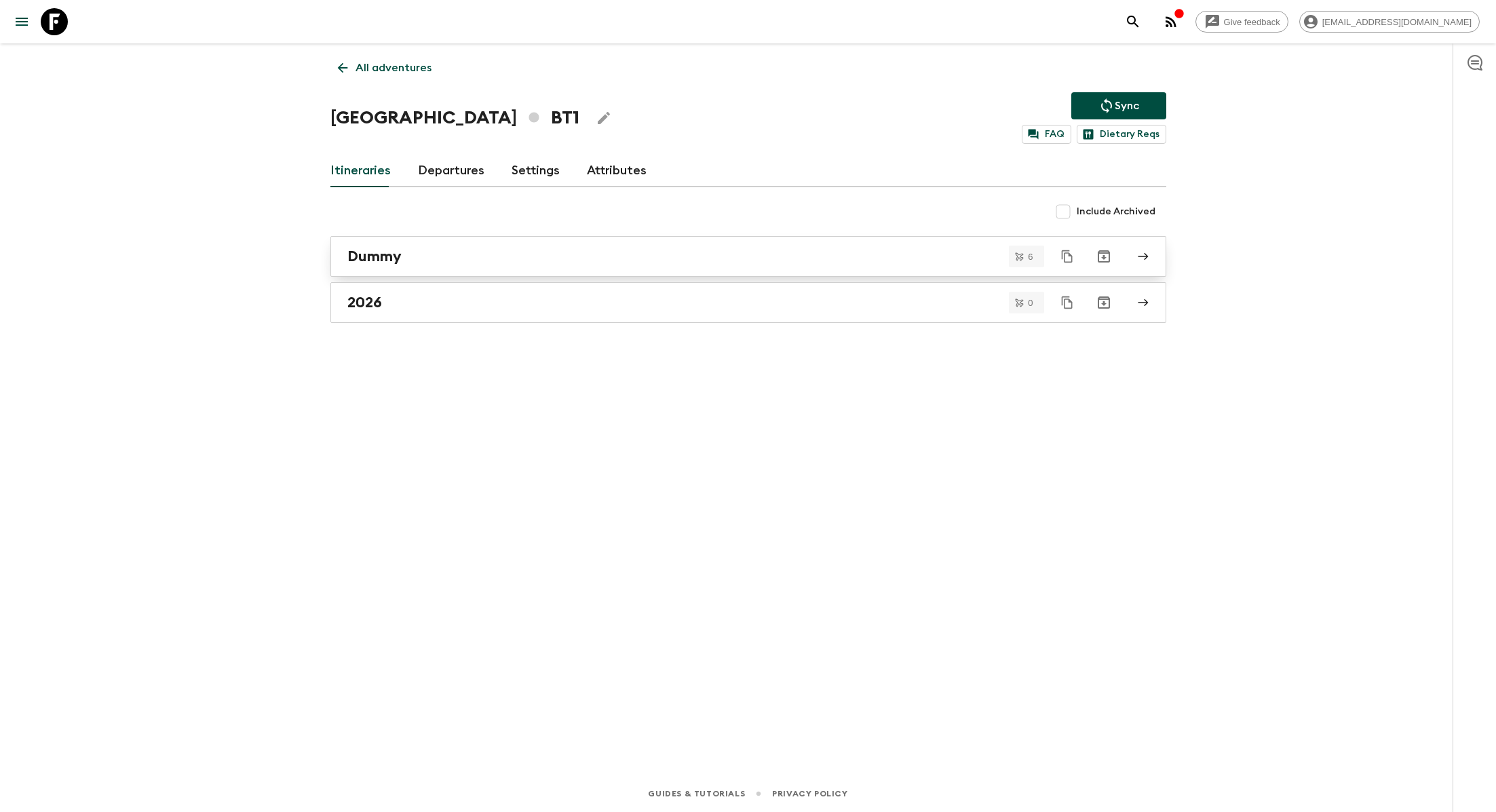
click at [426, 258] on div "Dummy" at bounding box center [735, 257] width 776 height 18
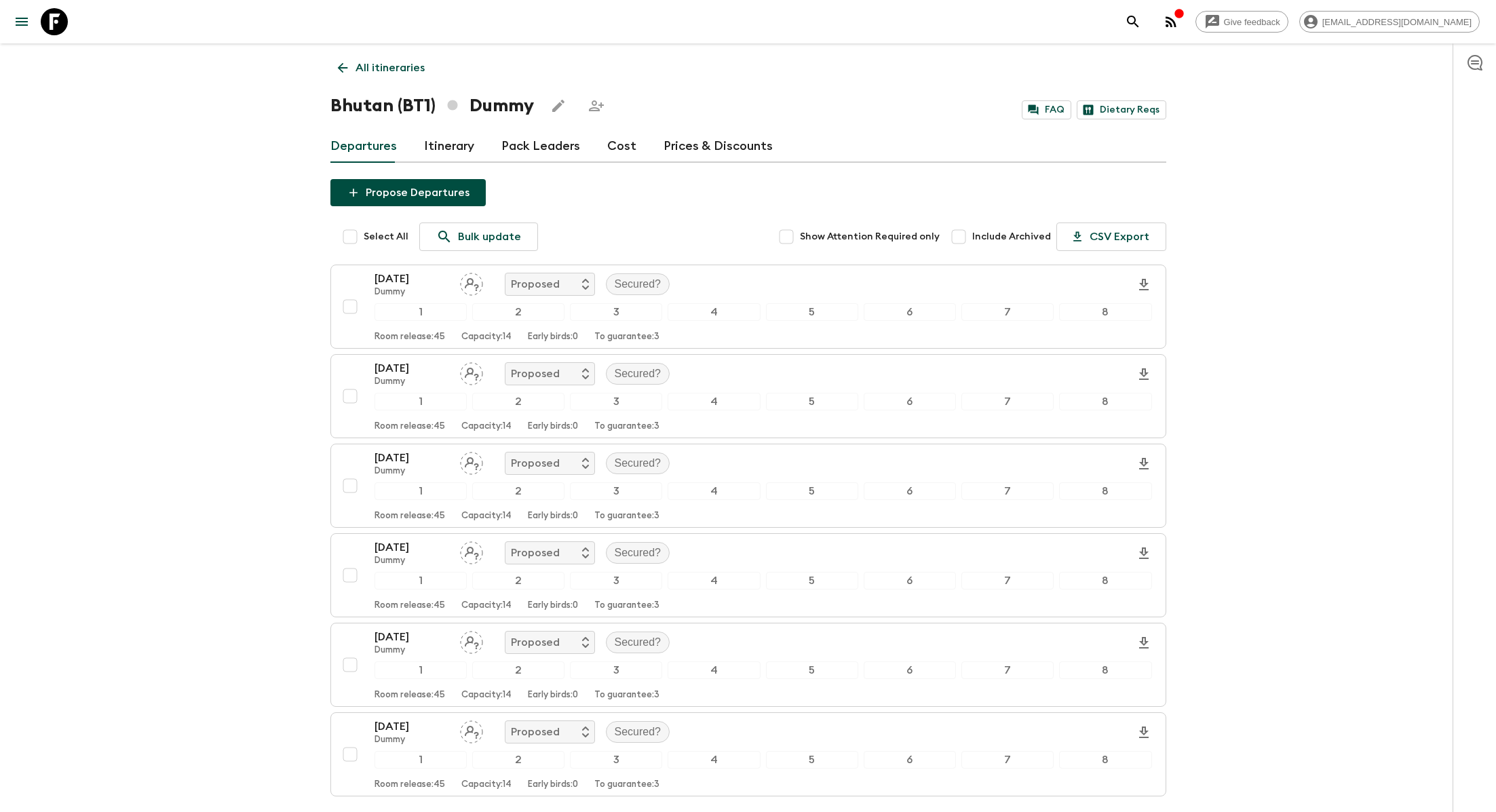
click at [440, 150] on link "Itinerary" at bounding box center [449, 147] width 50 height 33
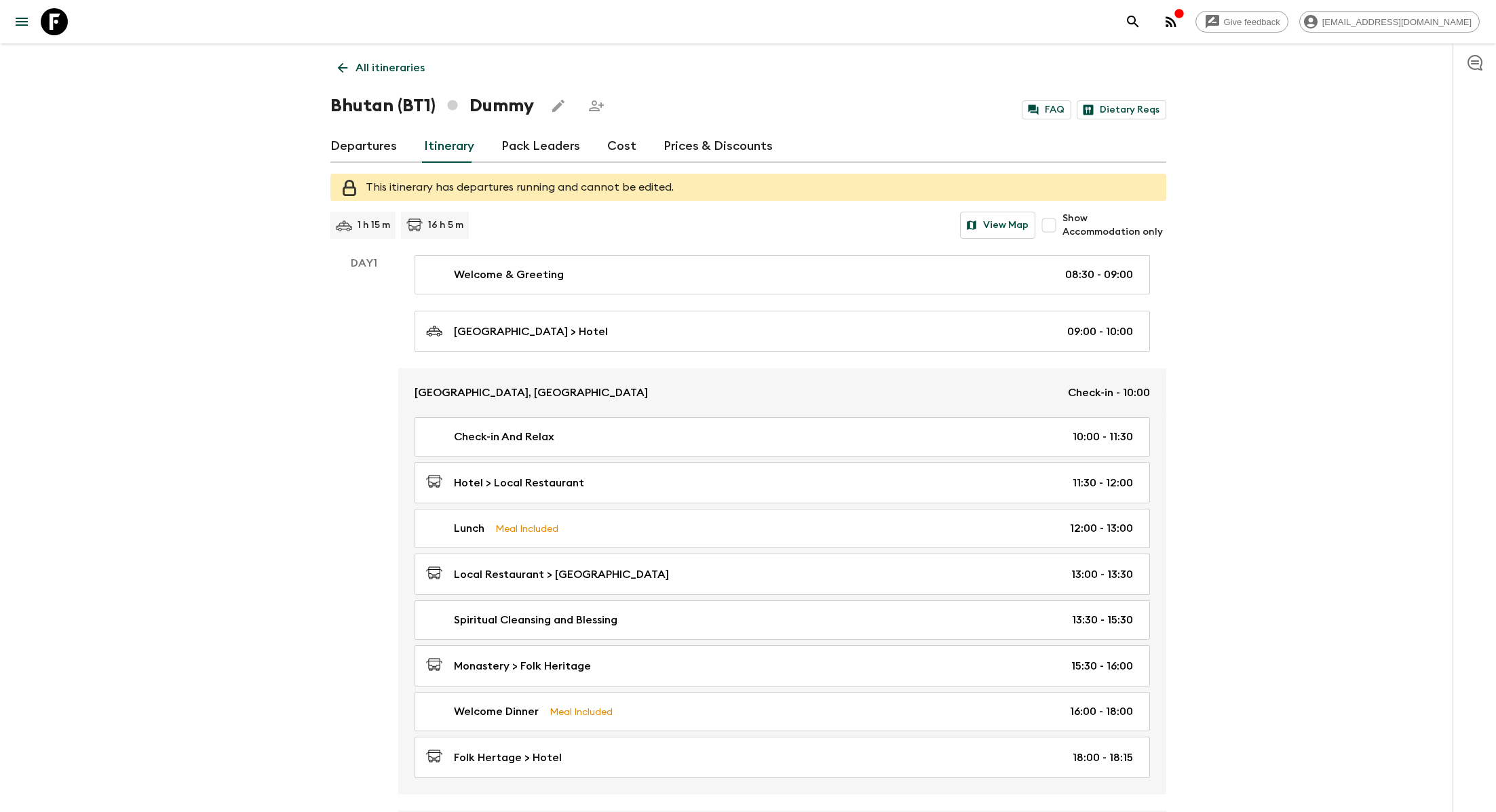
click at [371, 66] on p "All itineraries" at bounding box center [390, 68] width 69 height 16
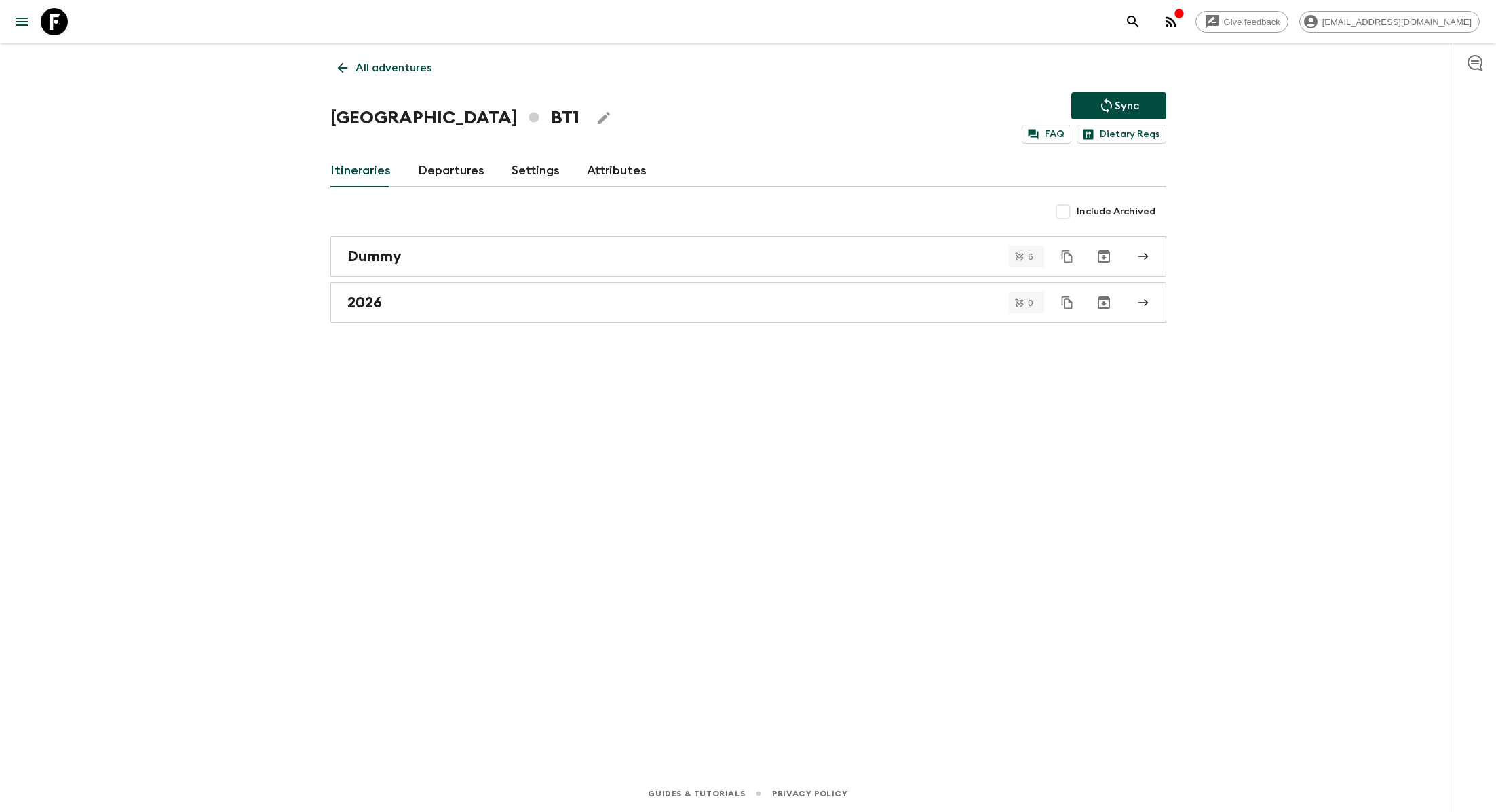
click at [401, 51] on div "All adventures Bhutan BT1 Sync FAQ Dietary Reqs Itineraries Departures Settings…" at bounding box center [748, 390] width 869 height 694
click at [399, 70] on p "All adventures" at bounding box center [394, 68] width 76 height 16
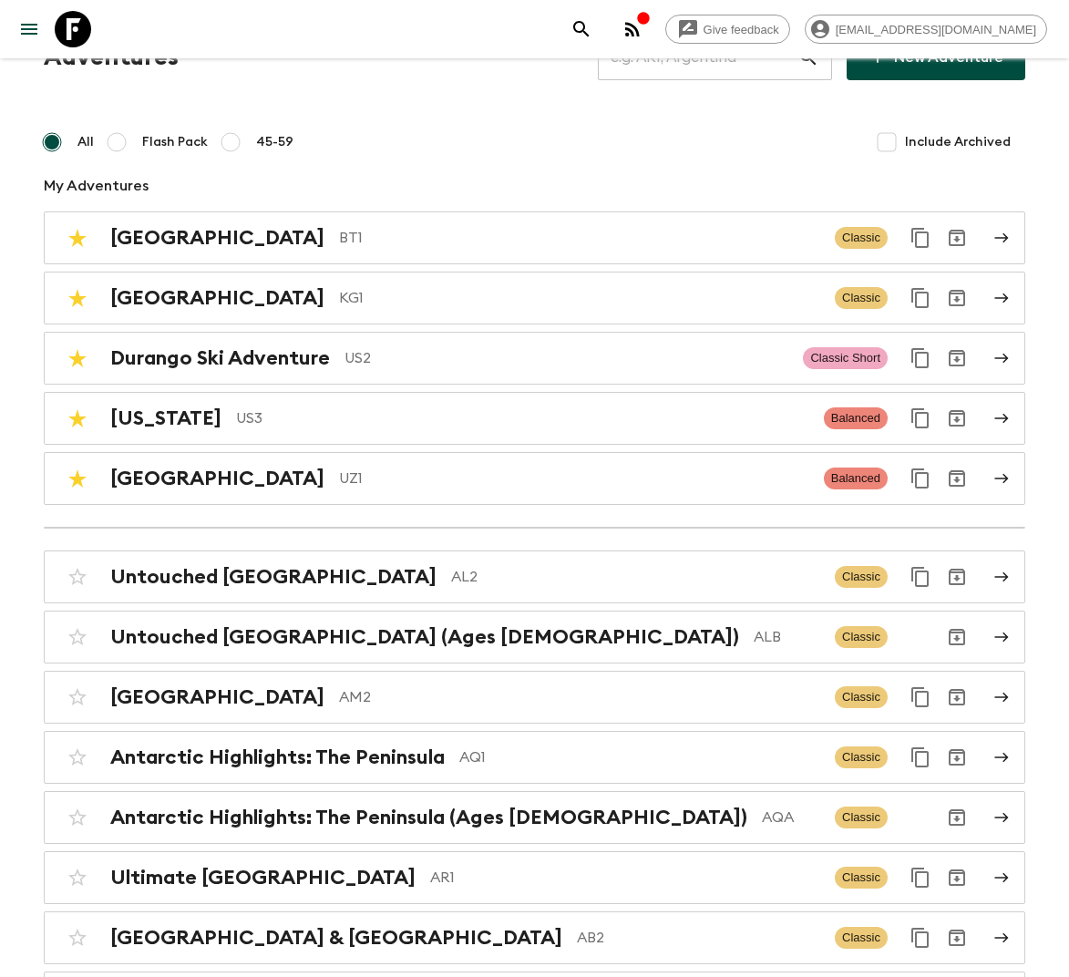
scroll to position [86, 0]
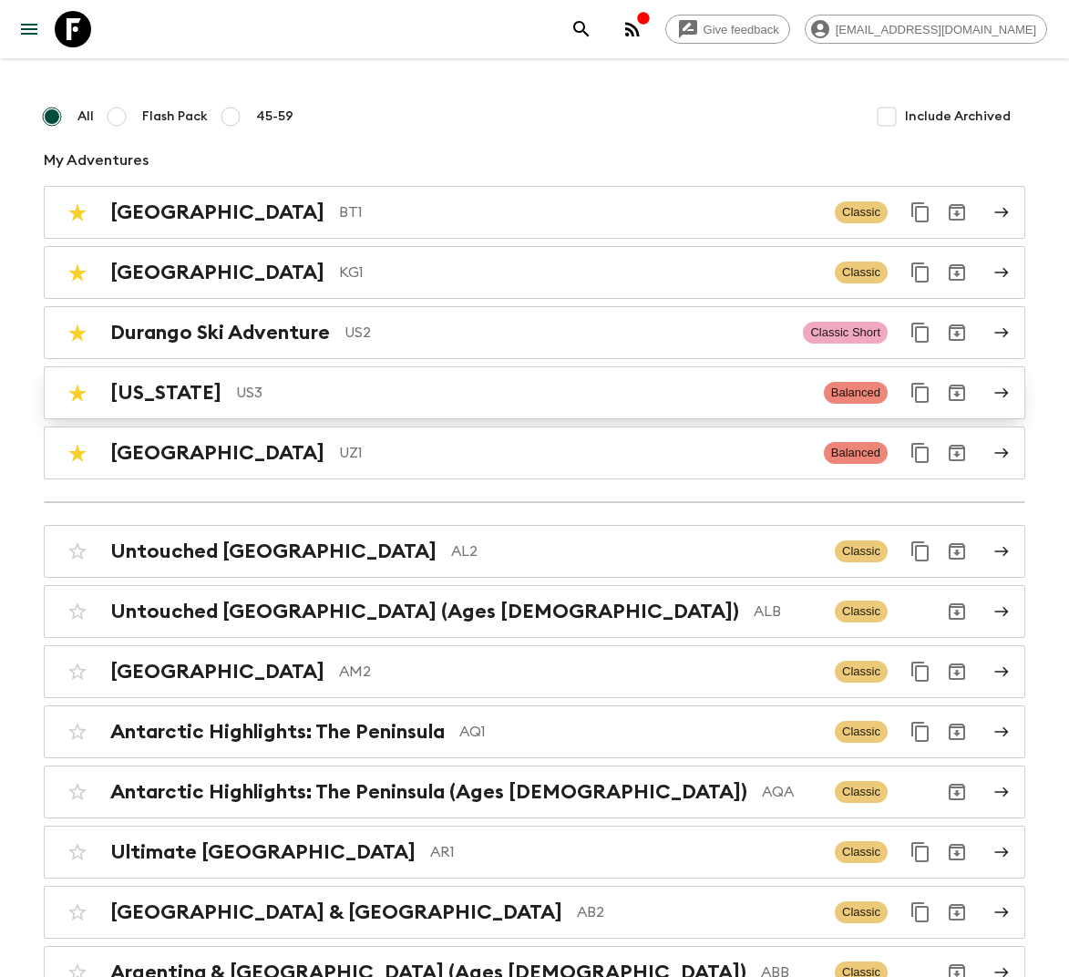
click at [284, 387] on p "US3" at bounding box center [522, 393] width 573 height 22
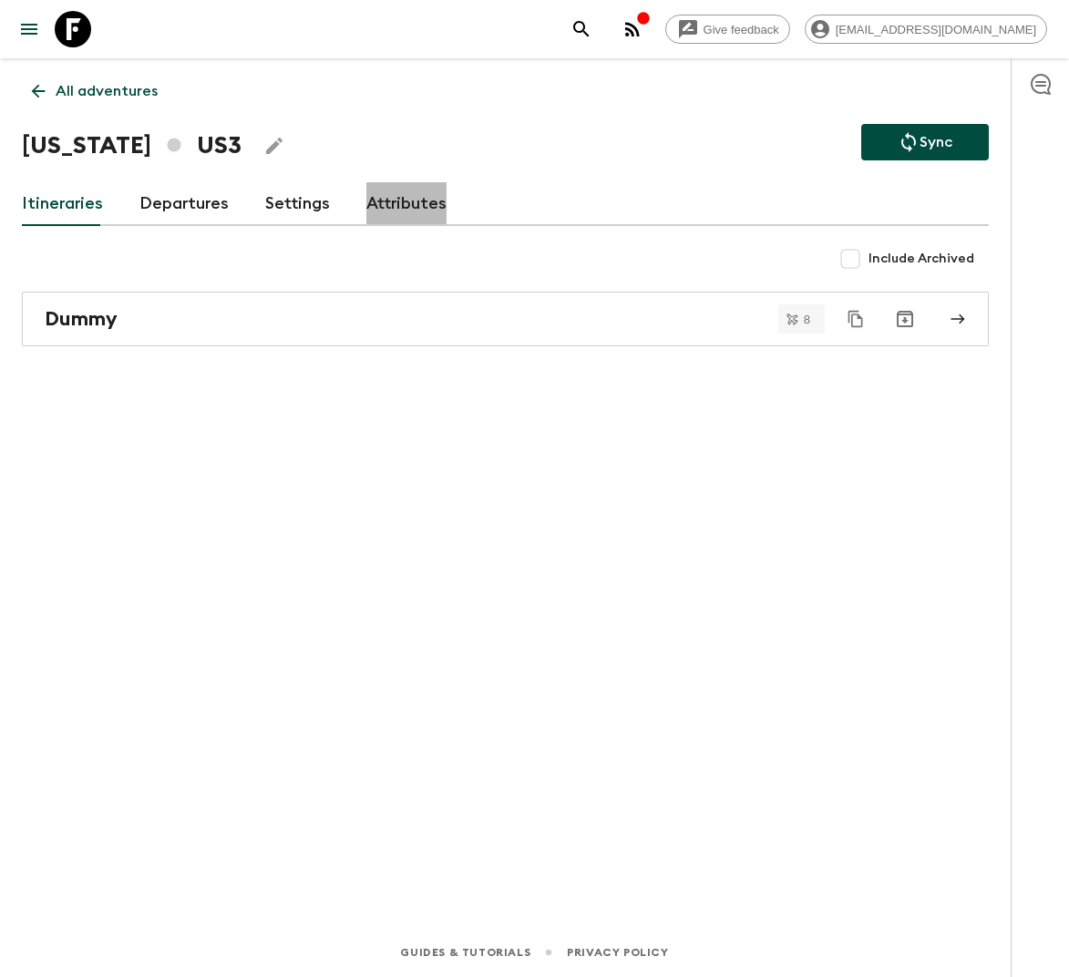
click at [413, 189] on link "Attributes" at bounding box center [406, 204] width 80 height 44
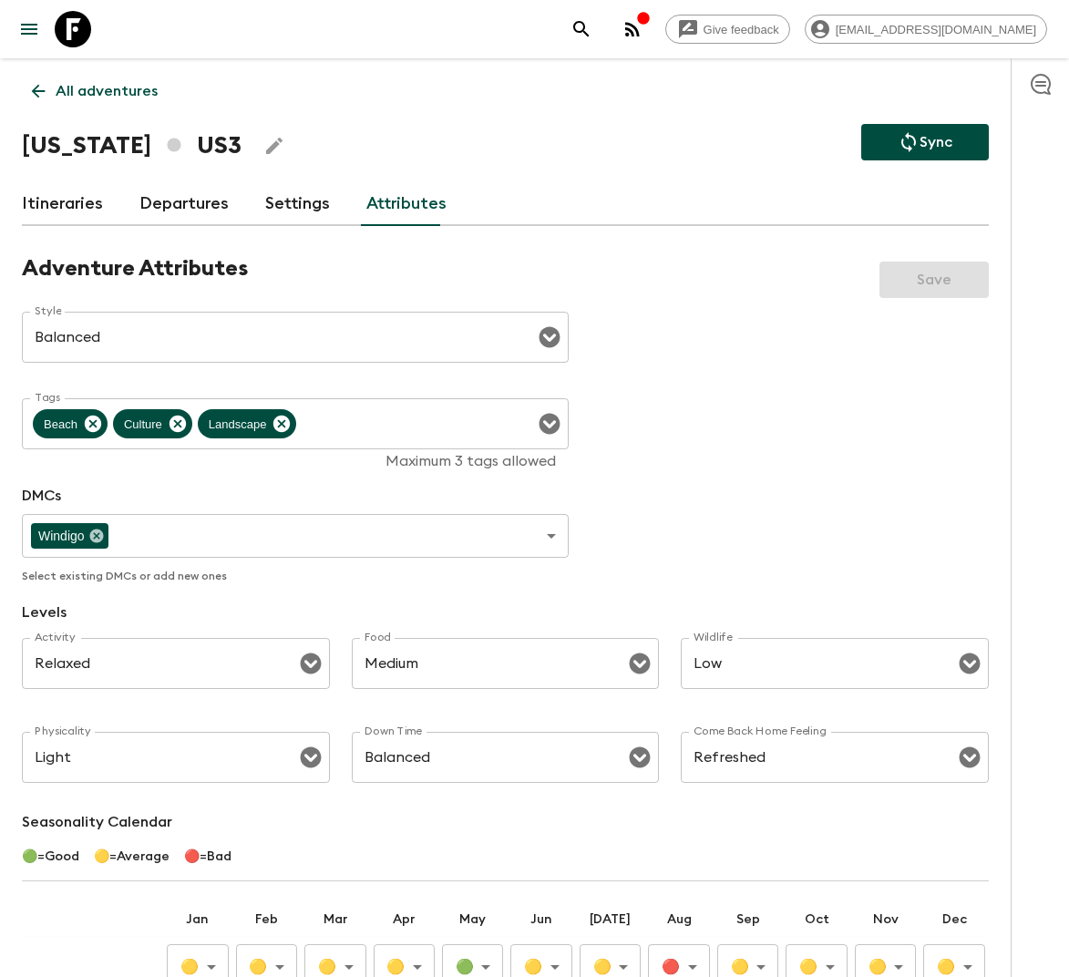
click at [127, 89] on p "All adventures" at bounding box center [107, 91] width 102 height 22
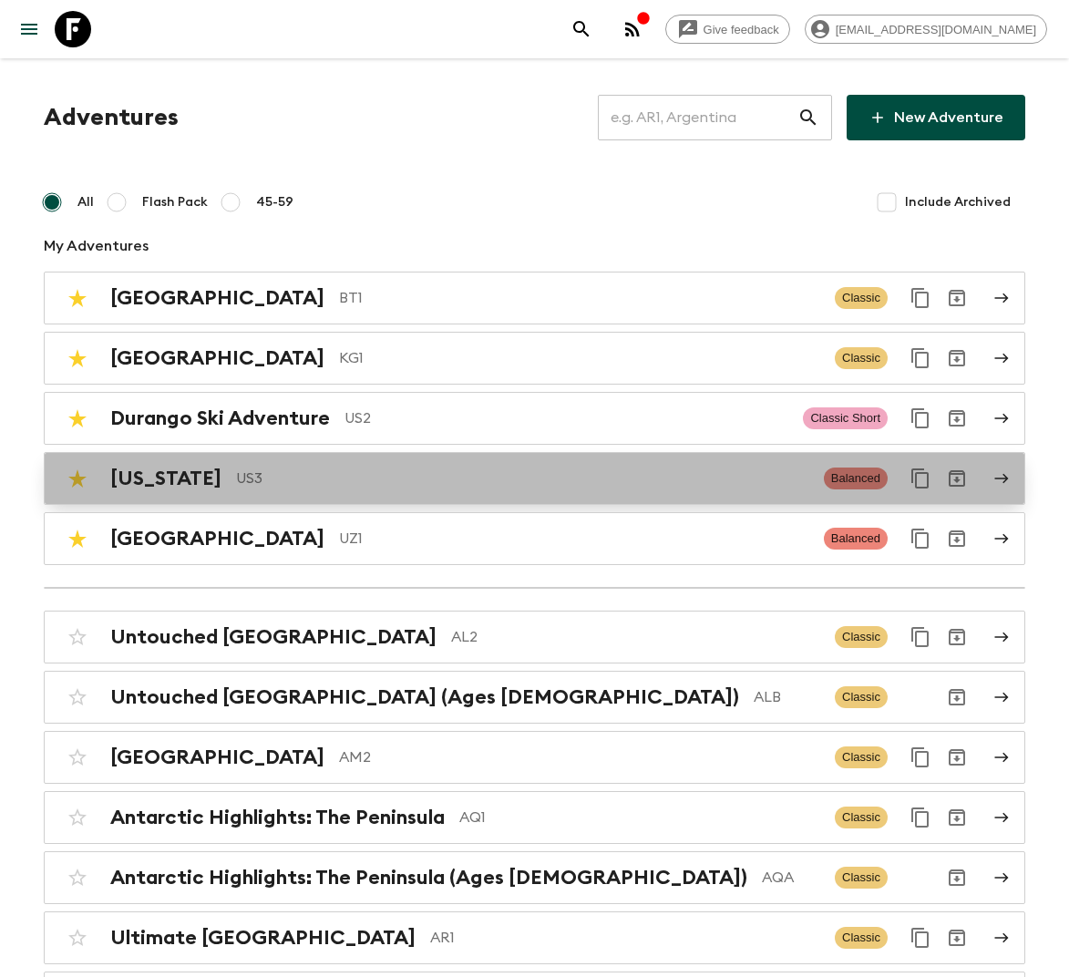
click at [262, 468] on p "US3" at bounding box center [522, 479] width 573 height 22
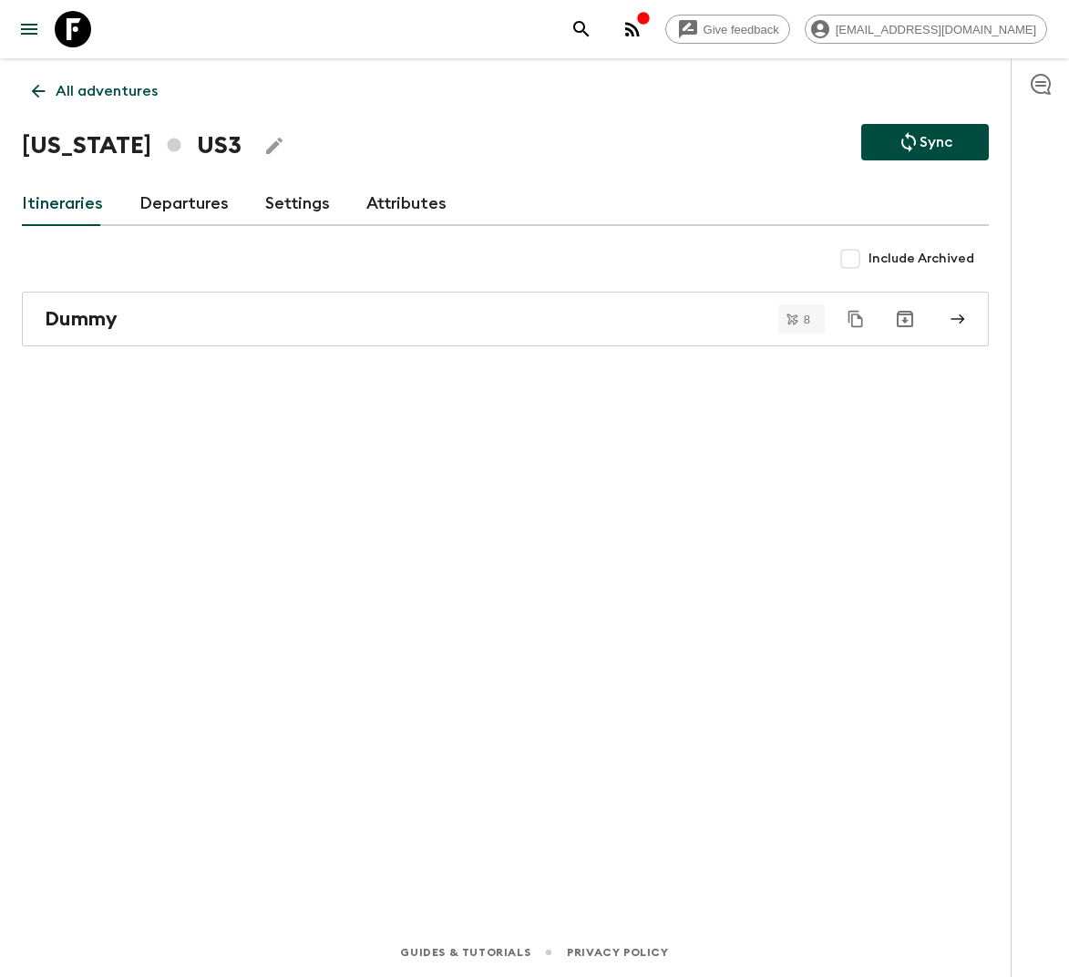
click at [866, 325] on button "Duplicate" at bounding box center [856, 319] width 33 height 33
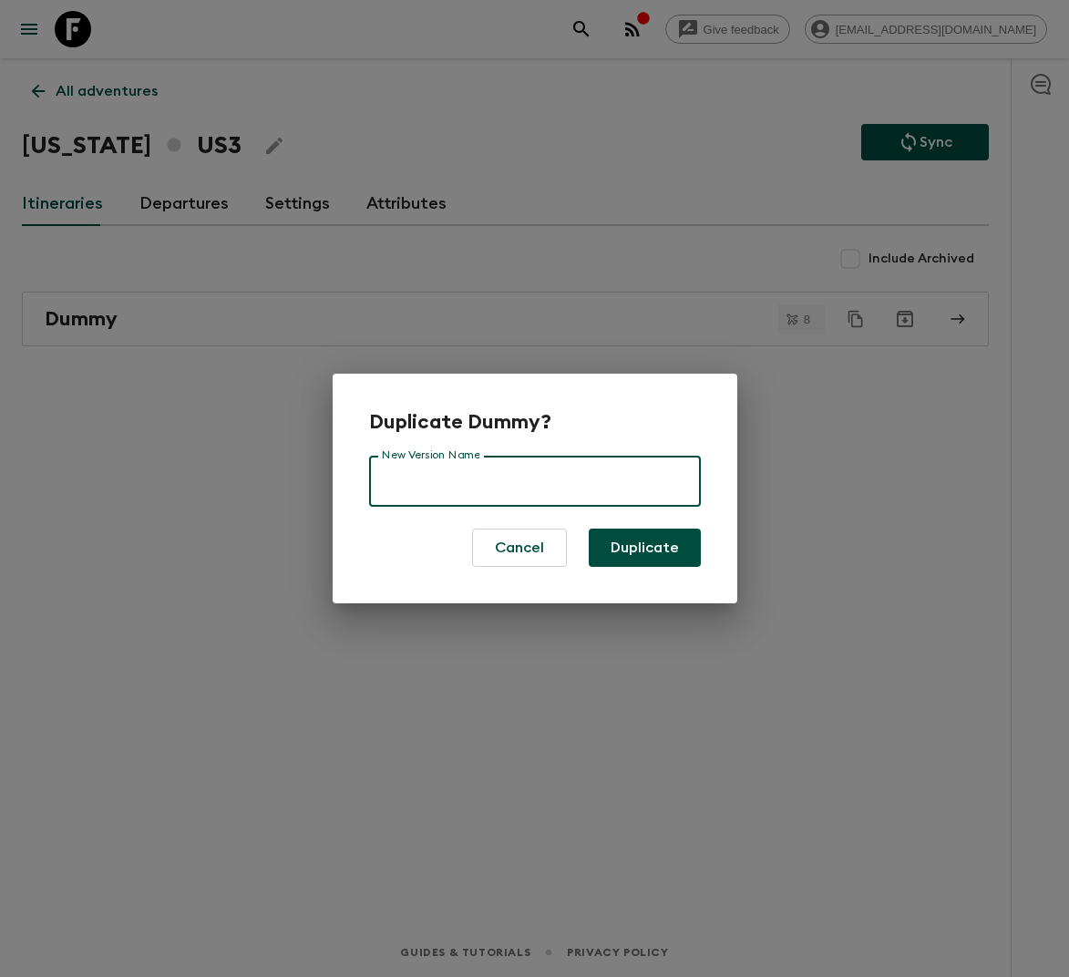
click at [471, 478] on input "New Version Name" at bounding box center [535, 481] width 332 height 51
type input "2026"
click at [659, 541] on button "Duplicate" at bounding box center [645, 548] width 112 height 38
click at [656, 553] on button "Duplicate" at bounding box center [645, 548] width 112 height 38
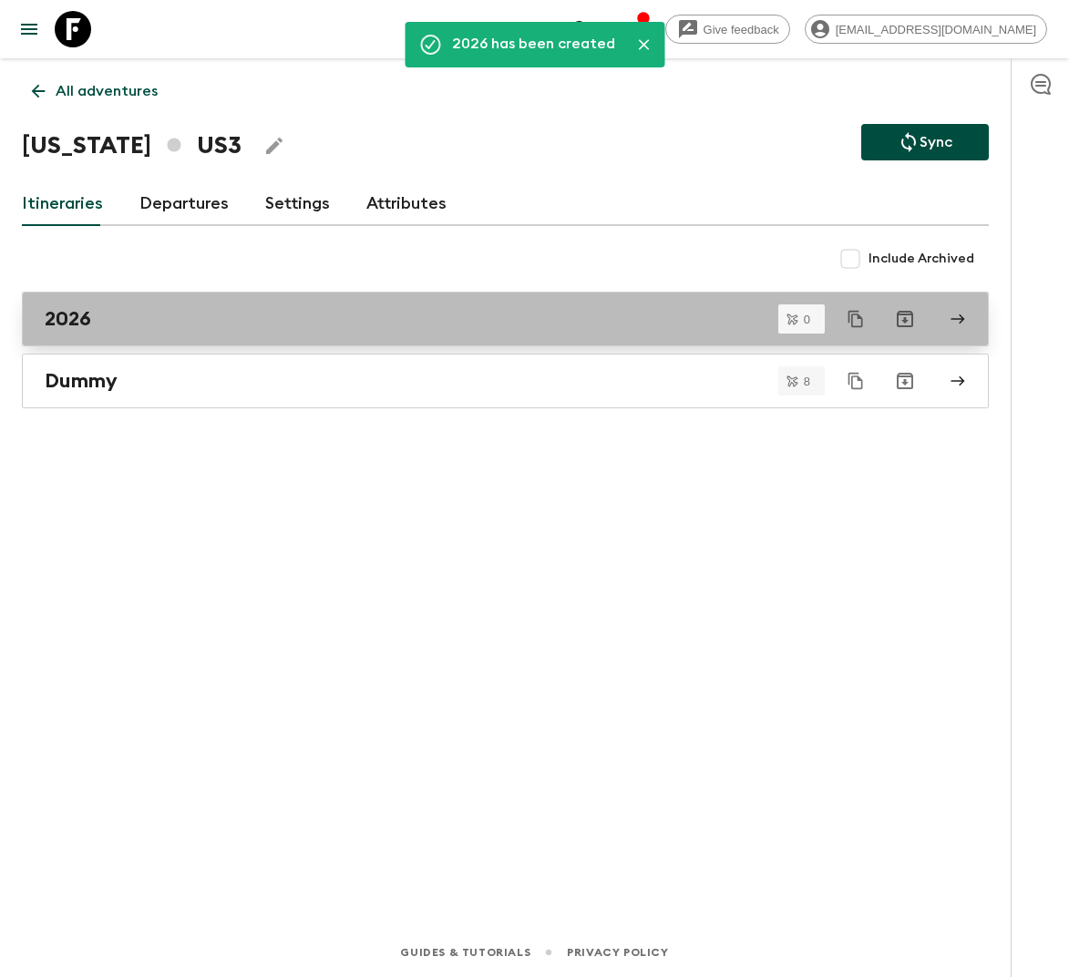
click at [281, 319] on div "2026" at bounding box center [488, 319] width 887 height 24
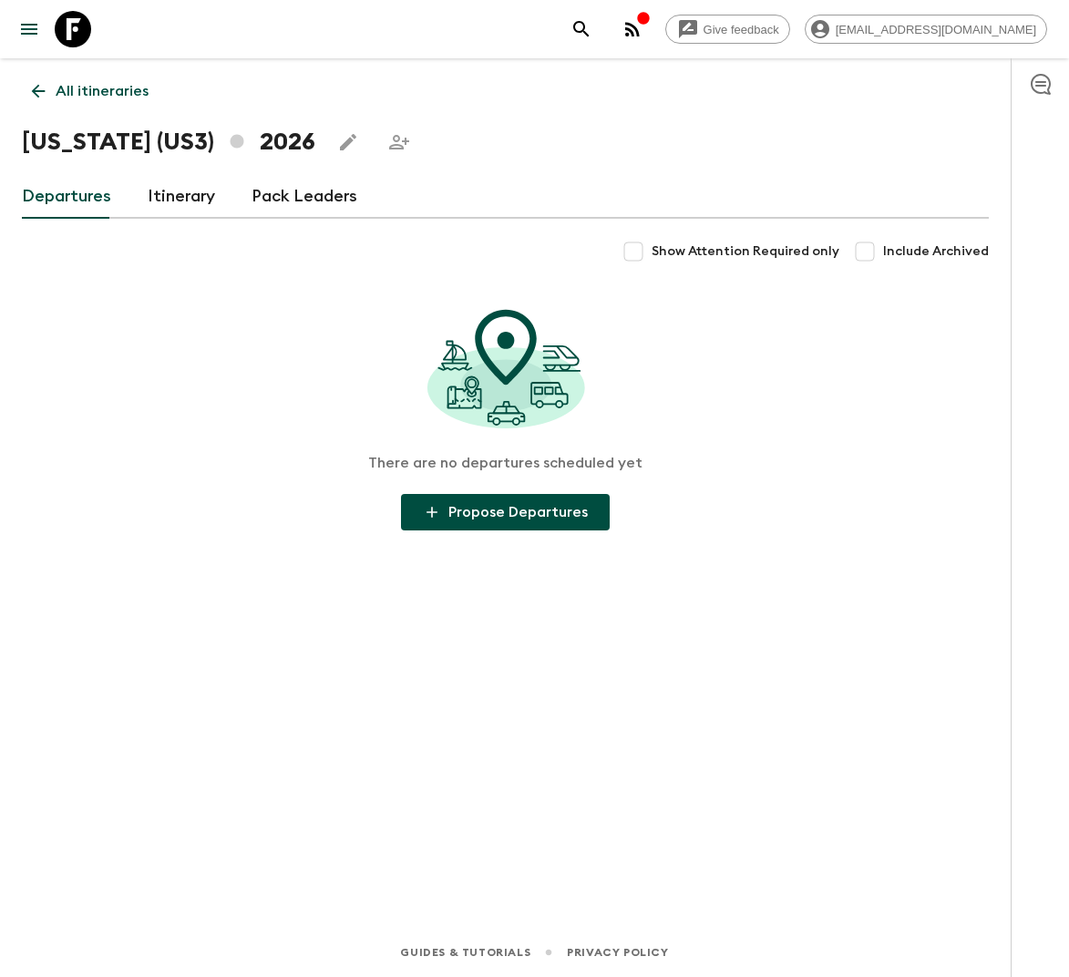
click at [173, 202] on link "Itinerary" at bounding box center [181, 197] width 67 height 44
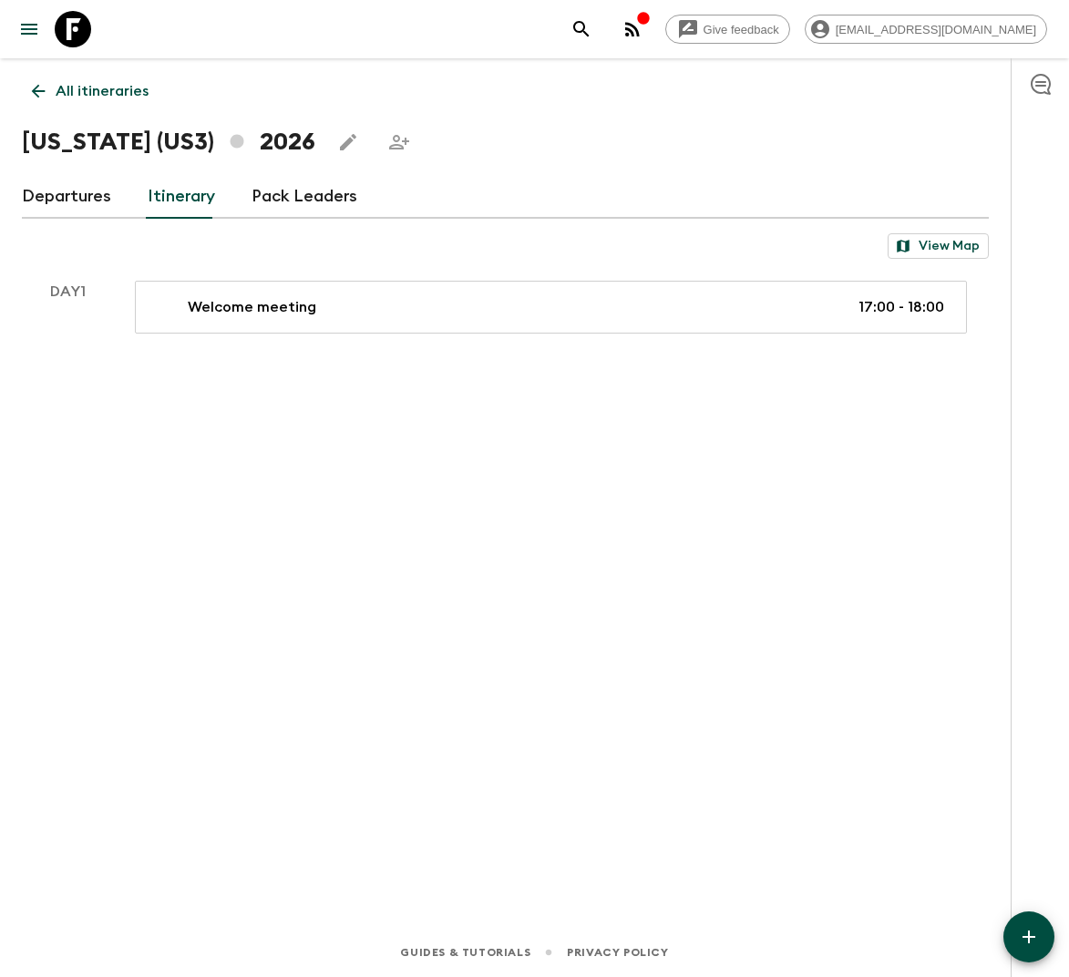
click at [364, 379] on div "All itineraries [US_STATE] (US3) 2026 Departures Itinerary Pack Leaders View Ma…" at bounding box center [505, 467] width 1011 height 819
click at [388, 143] on icon "Share this itinerary" at bounding box center [399, 142] width 22 height 22
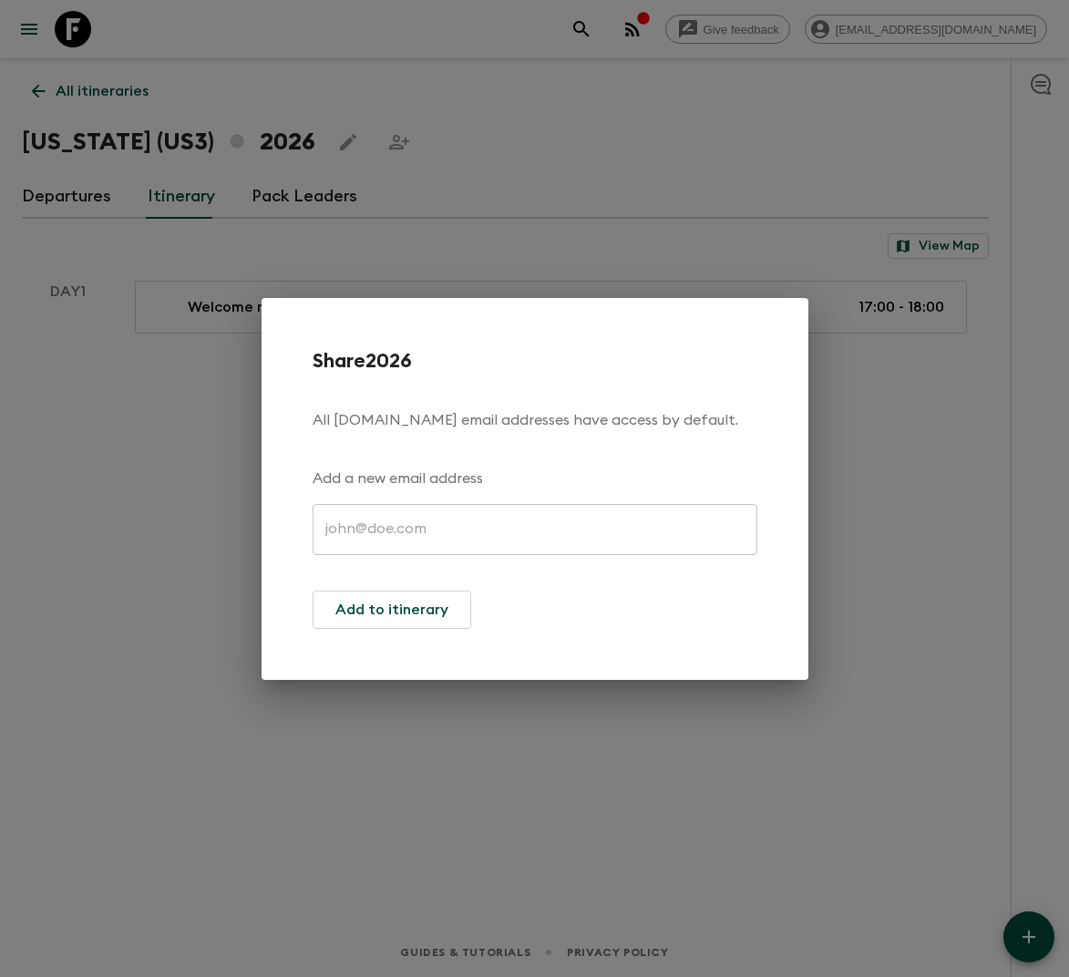
click at [367, 531] on input "text" at bounding box center [535, 529] width 445 height 51
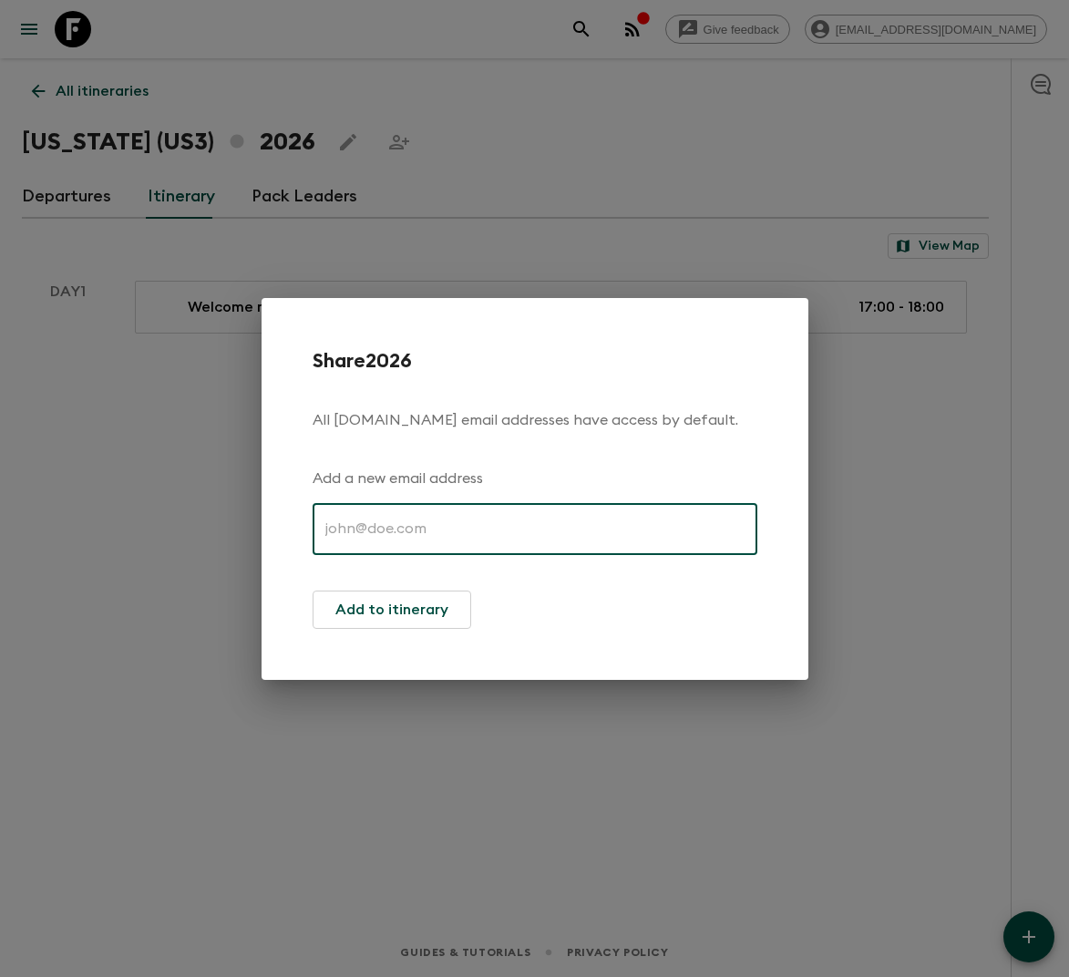
paste input "[EMAIL_ADDRESS][DOMAIN_NAME]"
type input "[EMAIL_ADDRESS][DOMAIN_NAME]"
click at [392, 613] on button "Add to itinerary" at bounding box center [392, 610] width 159 height 38
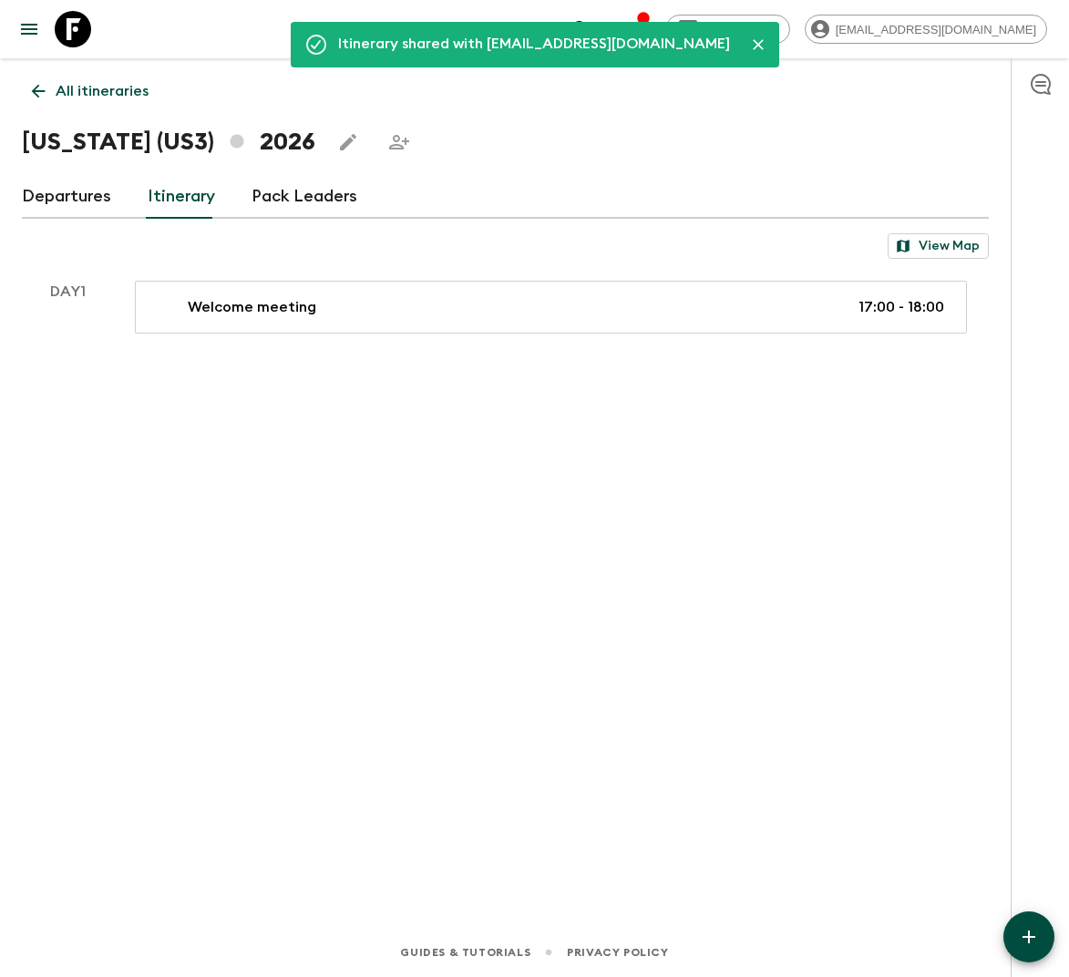
click at [157, 582] on div "Itinerary shared with [EMAIL_ADDRESS][DOMAIN_NAME] All itineraries [US_STATE] (…" at bounding box center [505, 467] width 1011 height 819
